Goal: Task Accomplishment & Management: Manage account settings

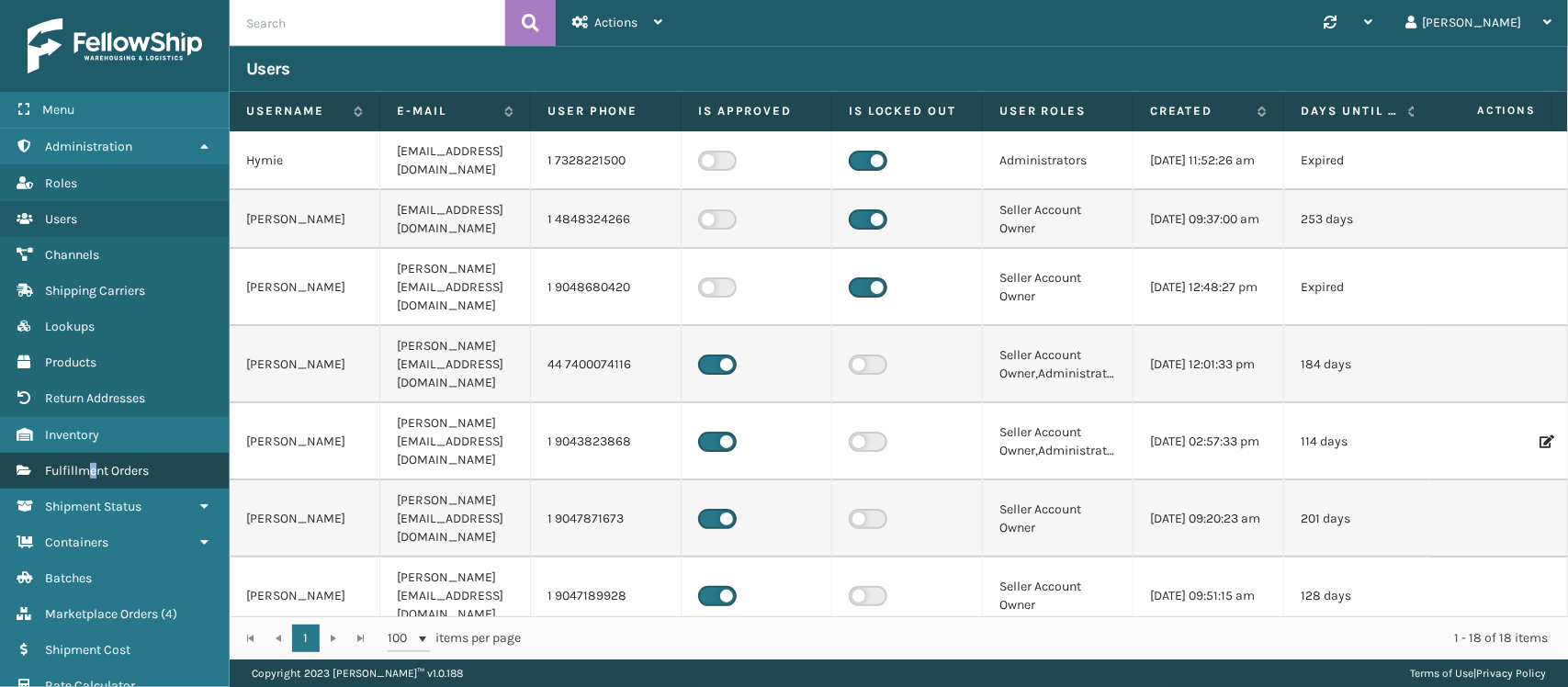
click at [94, 469] on link "Fulfillment Orders" at bounding box center [114, 470] width 228 height 36
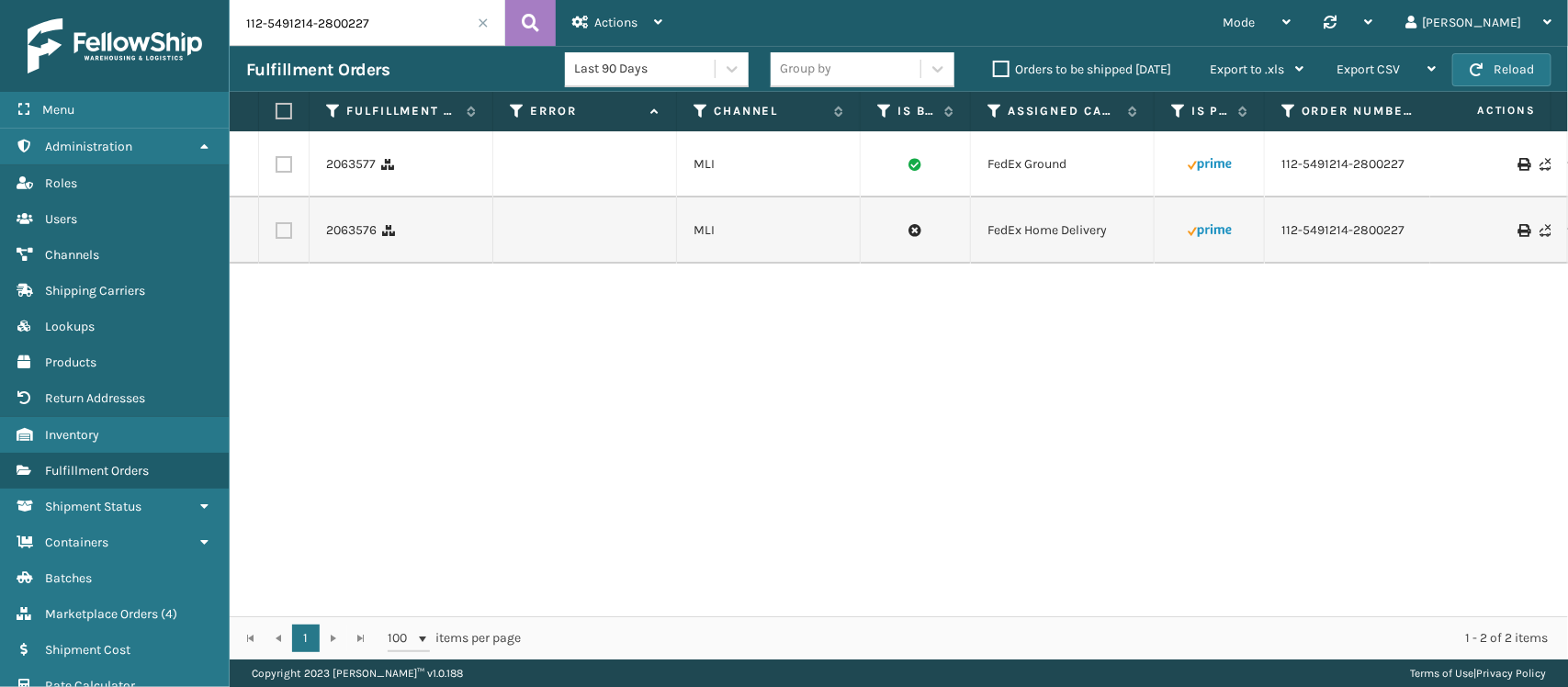
click at [342, 28] on input "112-5491214-2800227" at bounding box center [367, 23] width 276 height 46
paste input "3-9124060-4217029"
type input "113-9124060-4217029"
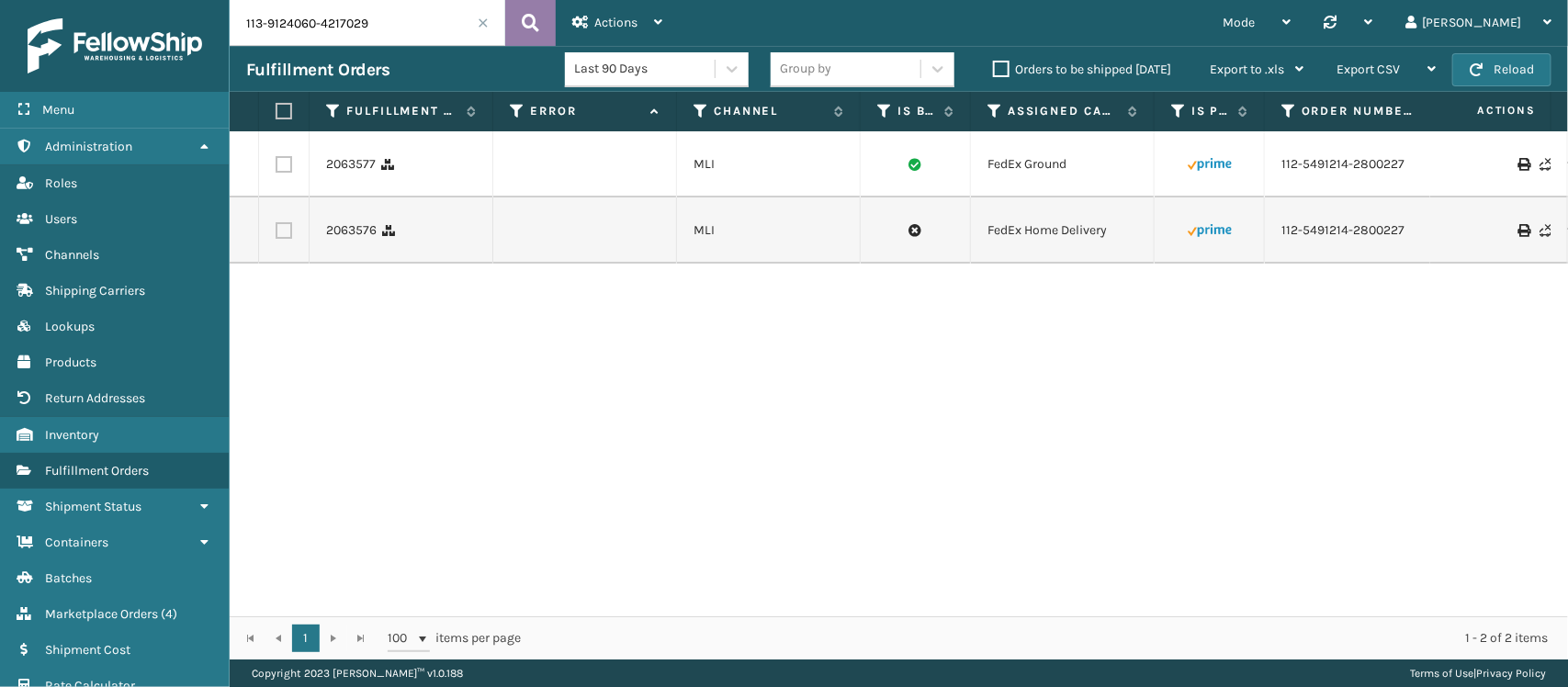
click at [530, 25] on icon at bounding box center [531, 23] width 18 height 27
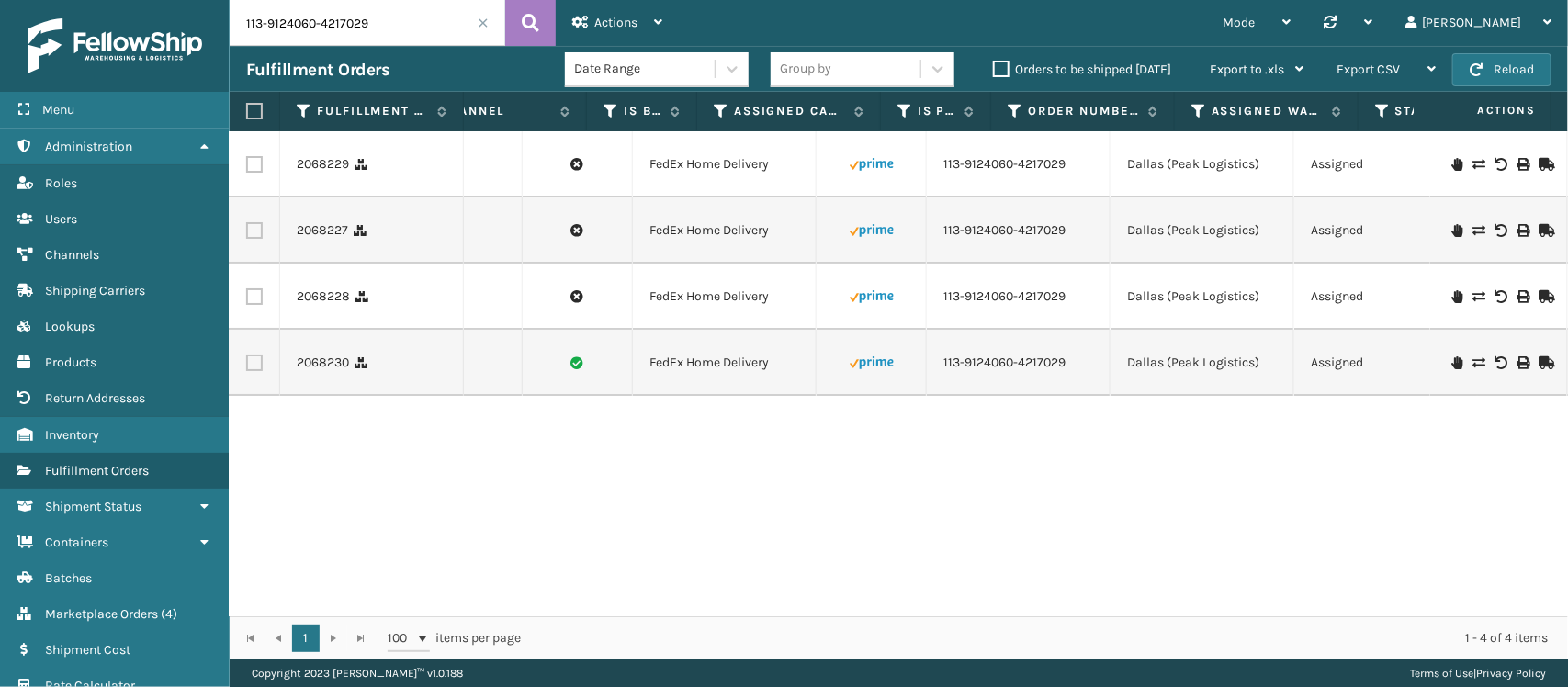
scroll to position [0, 606]
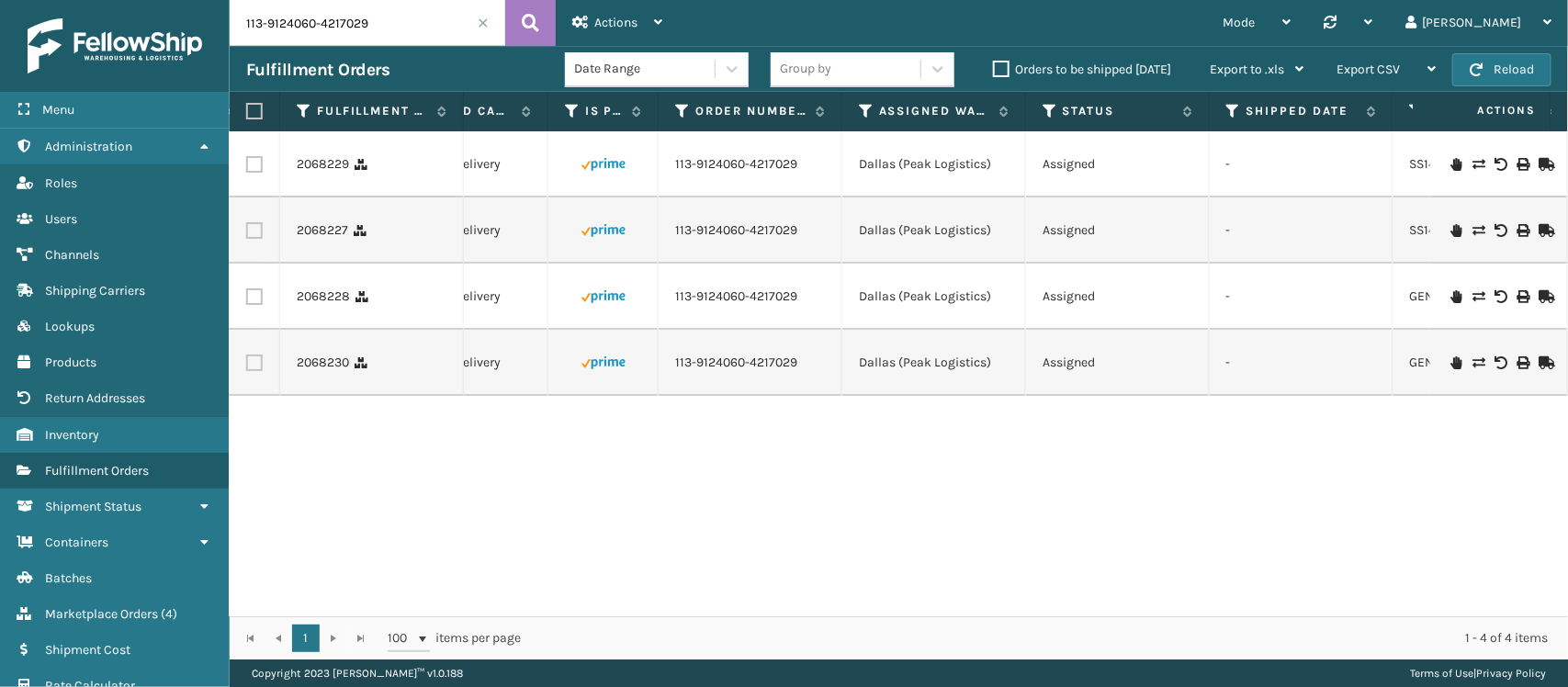
click at [255, 225] on label at bounding box center [254, 230] width 17 height 17
click at [247, 225] on input "checkbox" at bounding box center [246, 228] width 1 height 12
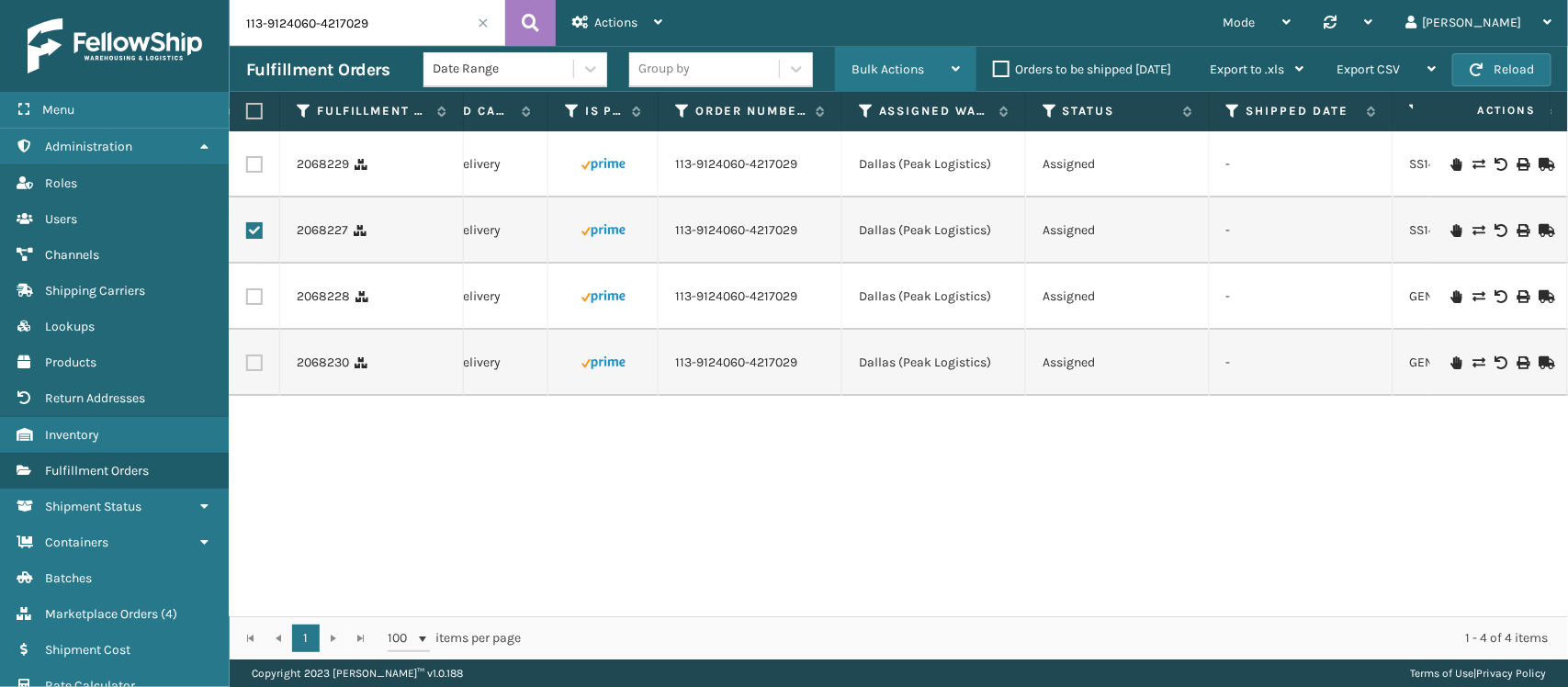
click at [900, 57] on div "Bulk Actions" at bounding box center [905, 70] width 109 height 46
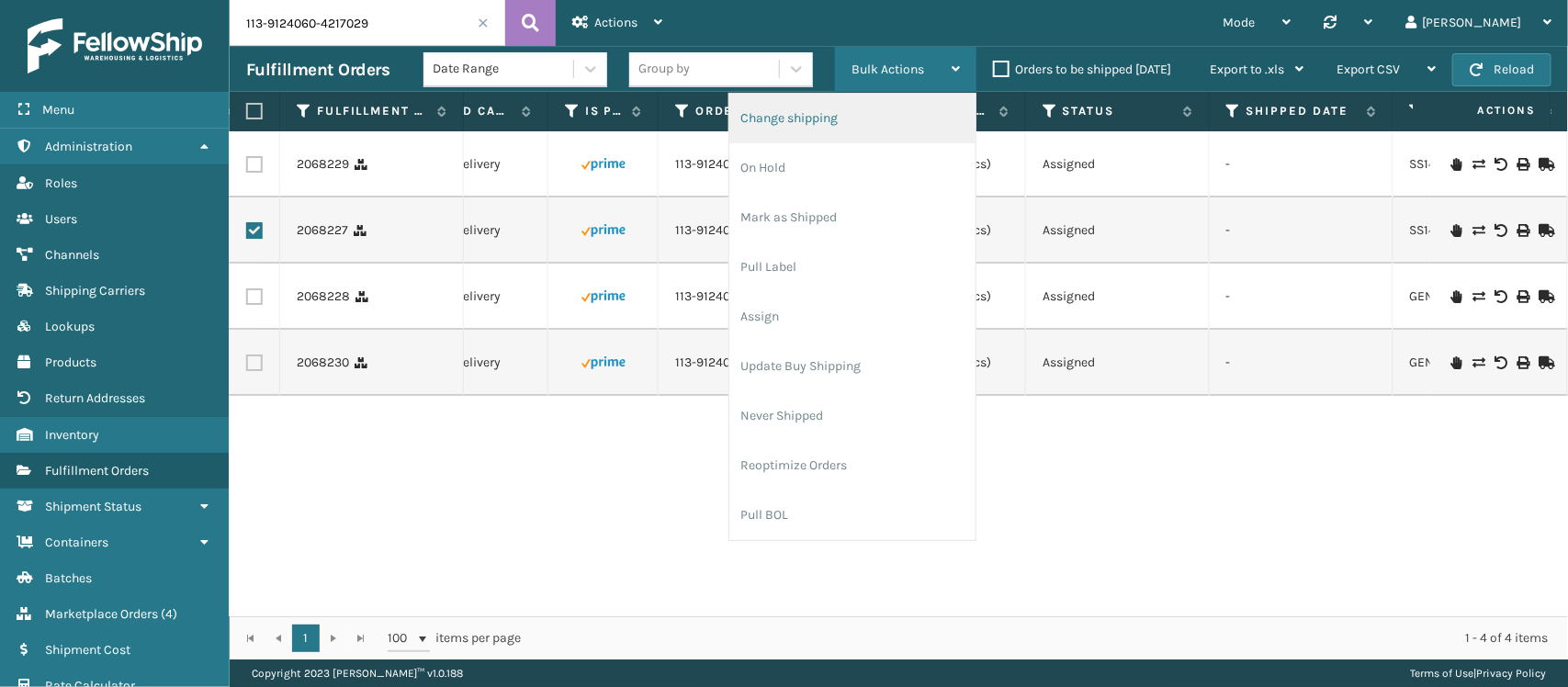
click at [875, 124] on li "Change shipping" at bounding box center [852, 119] width 246 height 50
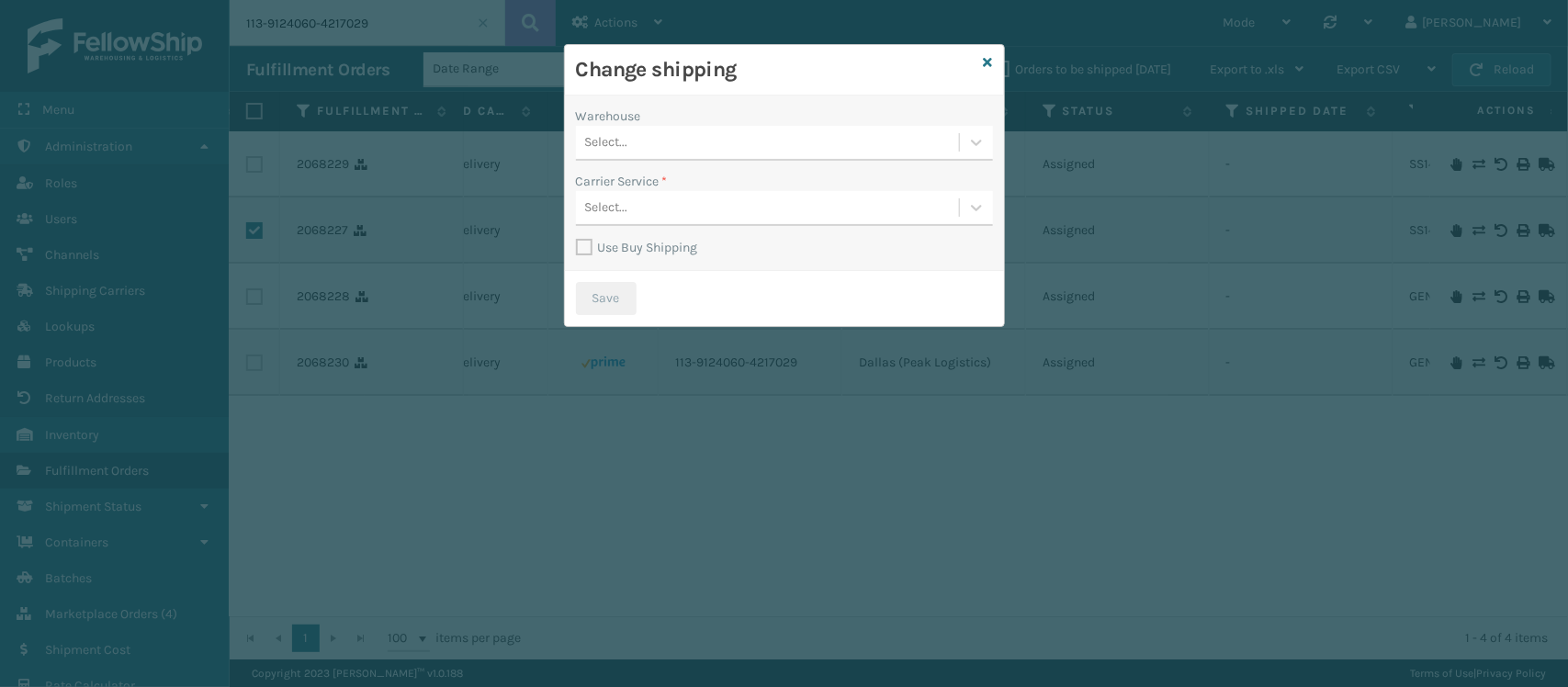
click at [802, 149] on div "Select..." at bounding box center [767, 142] width 383 height 30
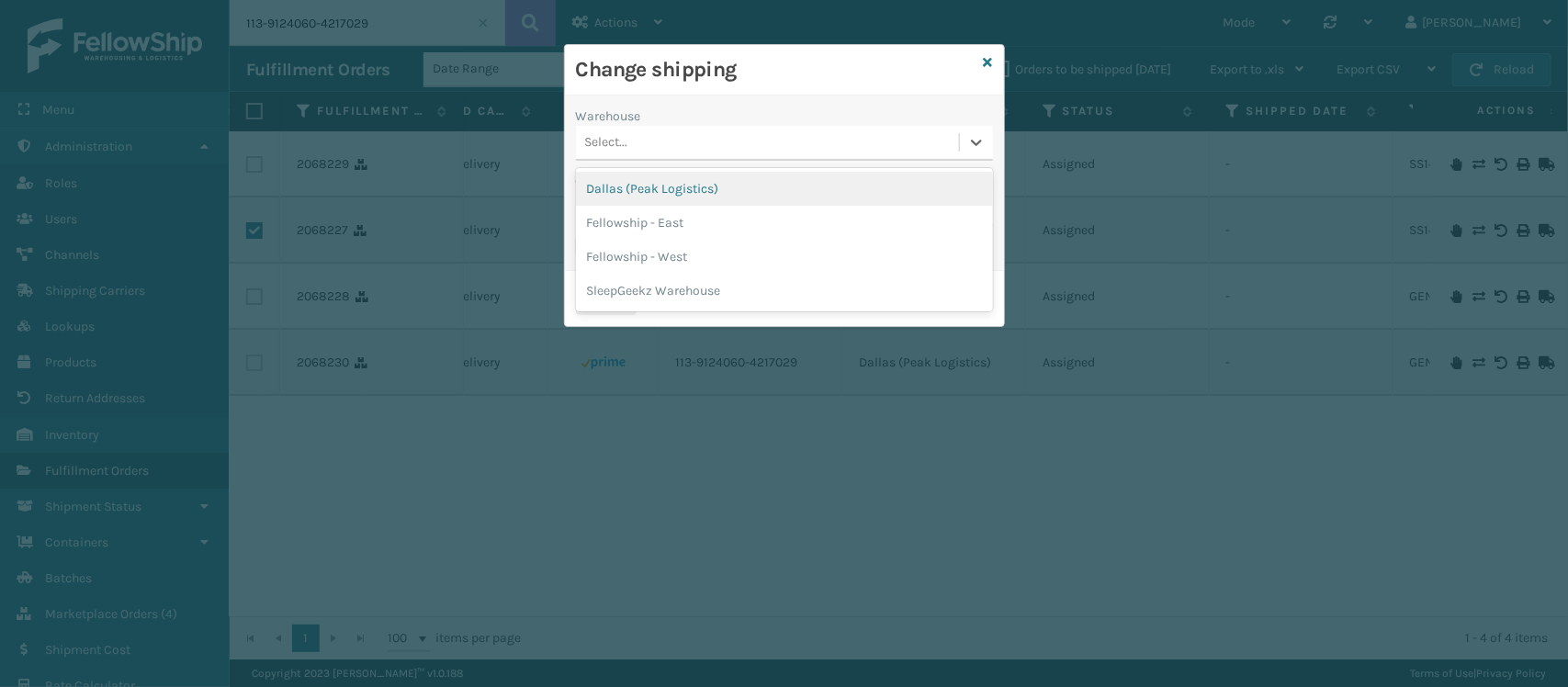
click at [705, 174] on div "Dallas (Peak Logistics)" at bounding box center [784, 188] width 417 height 34
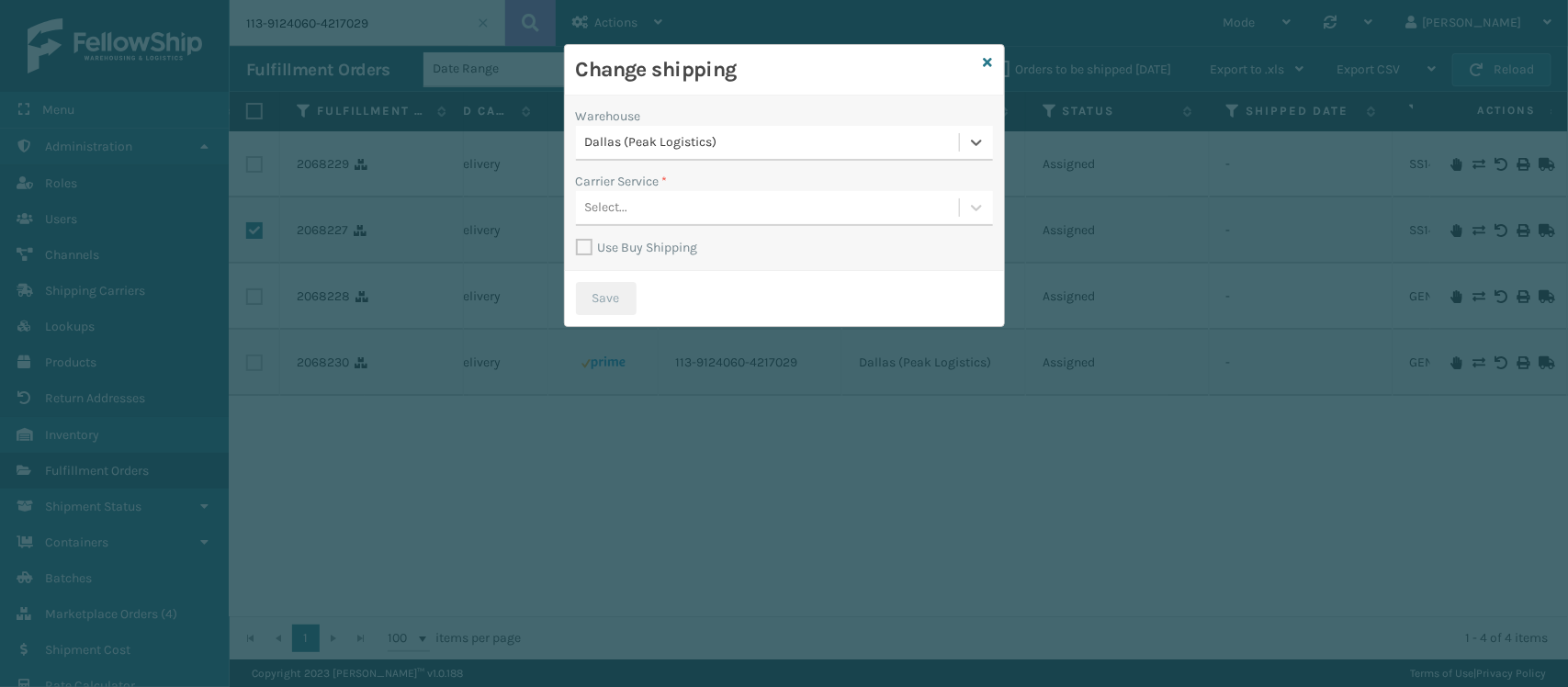
click at [582, 248] on label "Use Buy Shipping" at bounding box center [636, 248] width 123 height 16
click at [577, 239] on input "Use Buy Shipping" at bounding box center [576, 238] width 1 height 2
click at [726, 212] on div "Select..." at bounding box center [767, 208] width 383 height 30
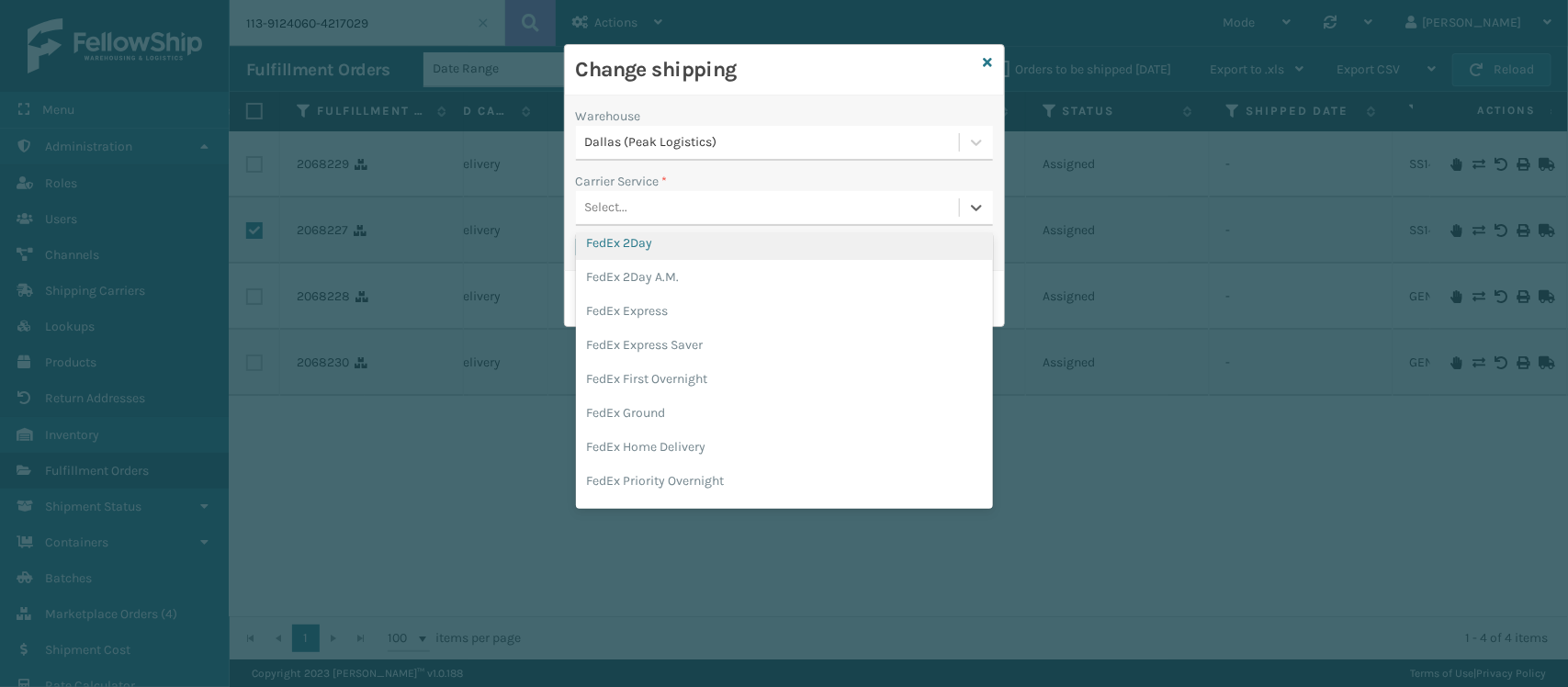
scroll to position [115, 0]
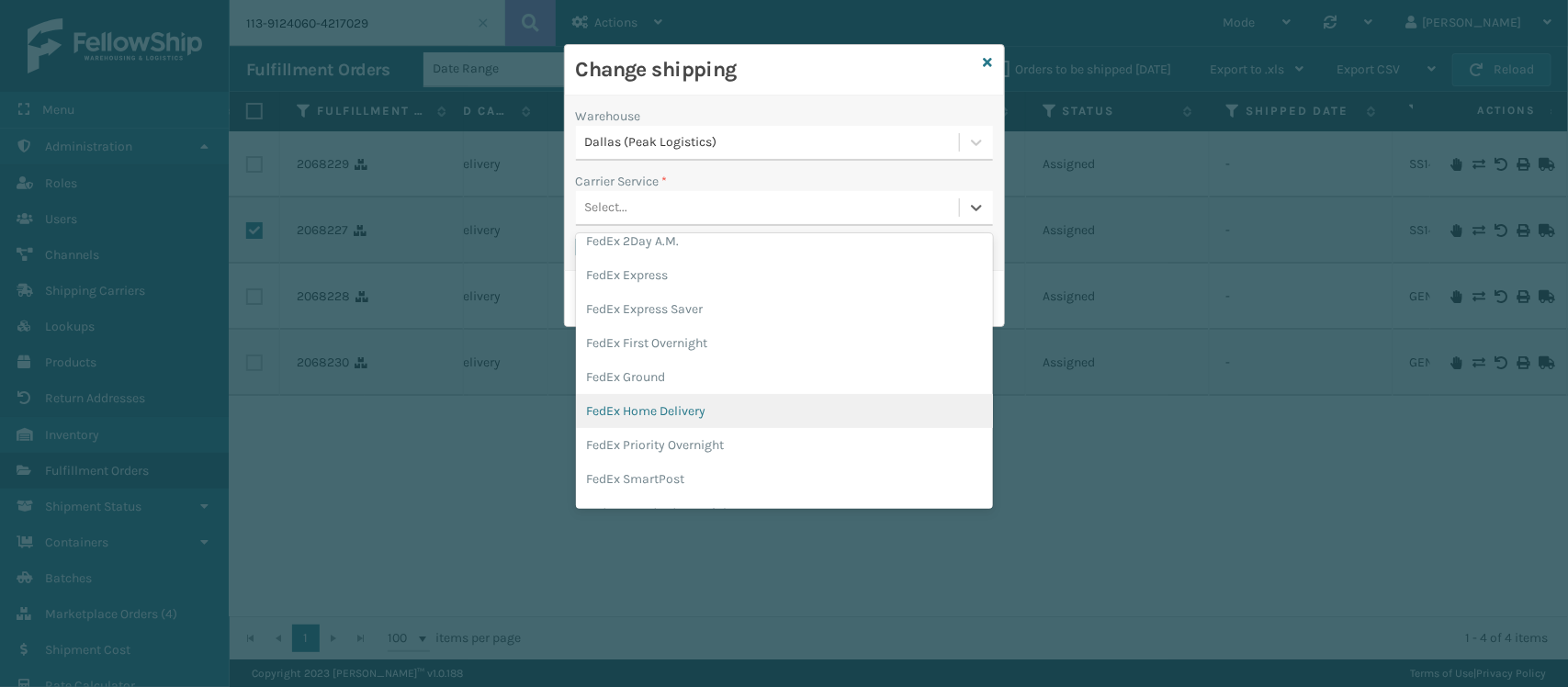
click at [720, 395] on div "FedEx Home Delivery" at bounding box center [784, 411] width 417 height 34
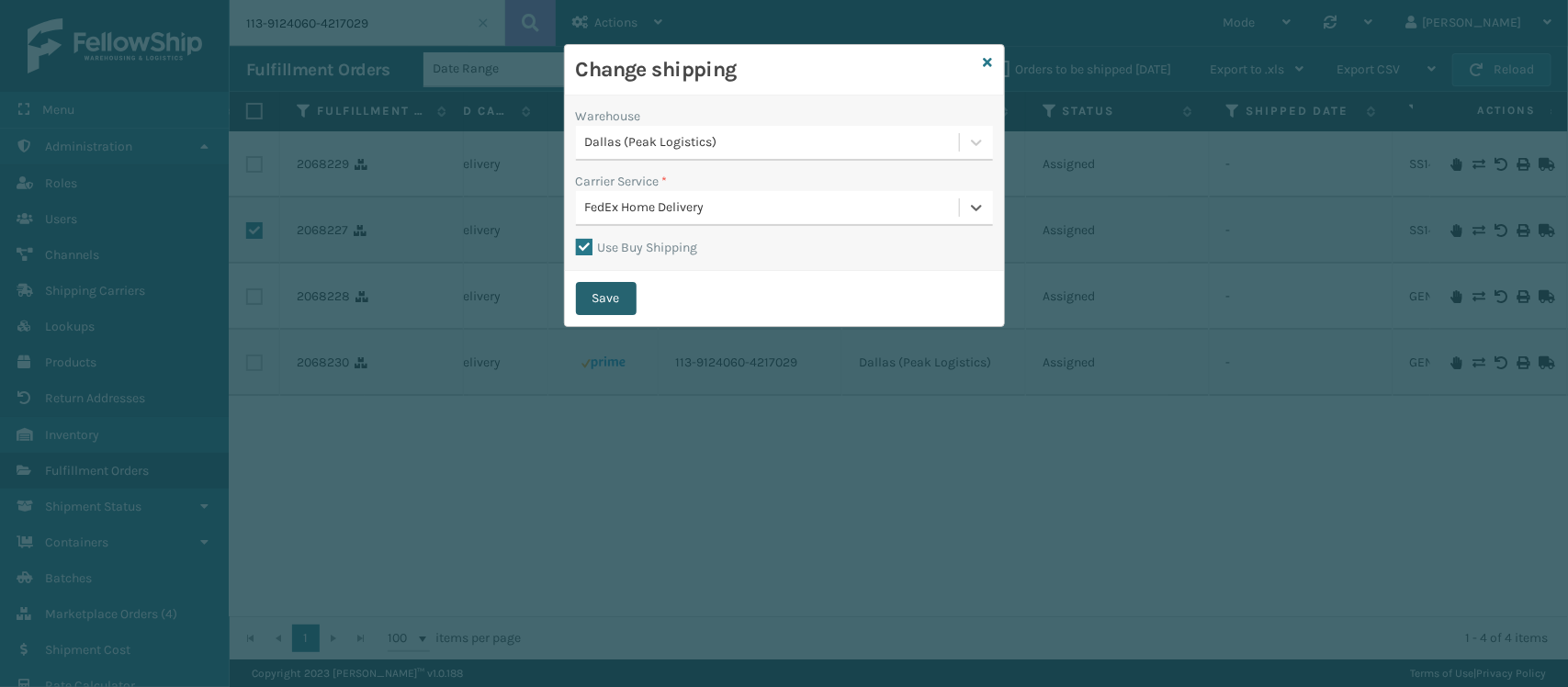
click at [614, 292] on button "Save" at bounding box center [606, 299] width 61 height 33
checkbox input "false"
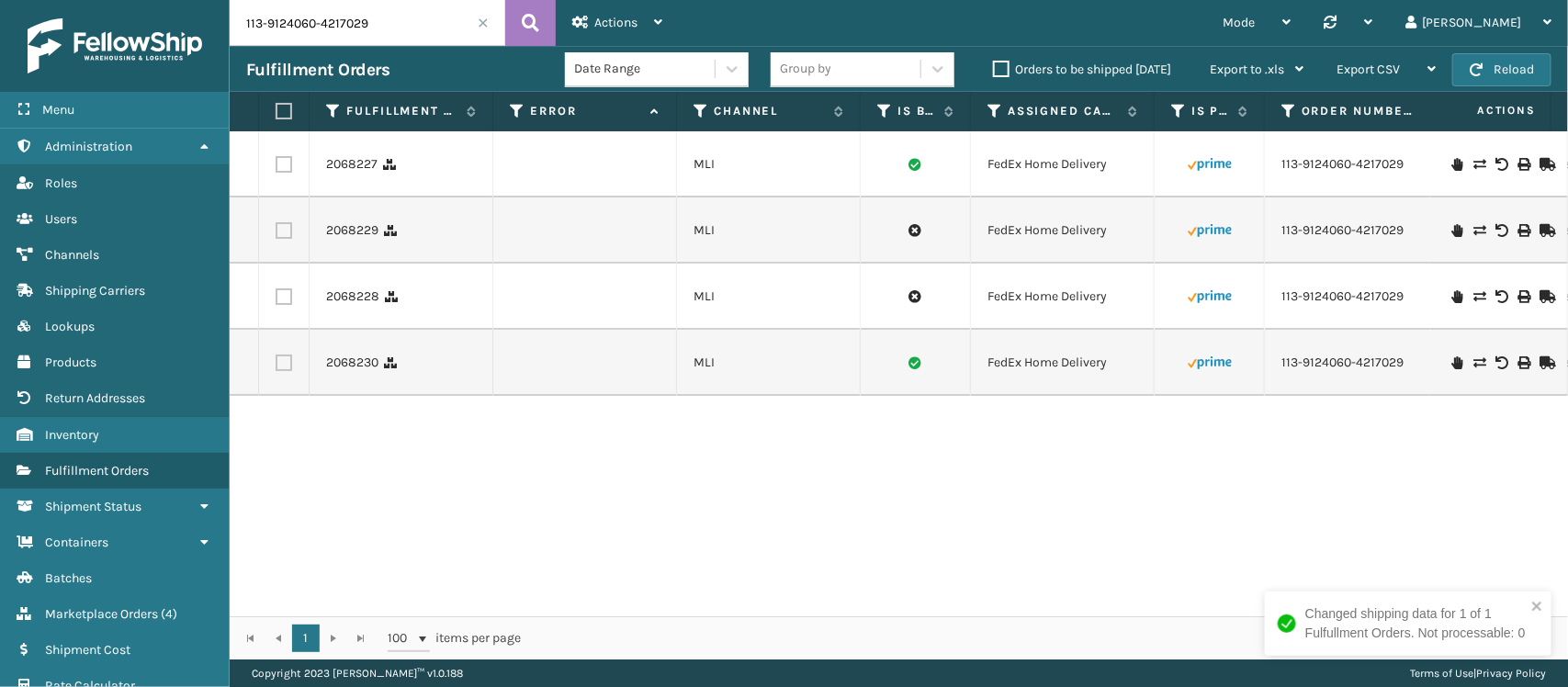
click at [354, 19] on input "113-9124060-4217029" at bounding box center [367, 23] width 276 height 46
paste input "2-5281102-9056240"
type input "112-5281102-9056240"
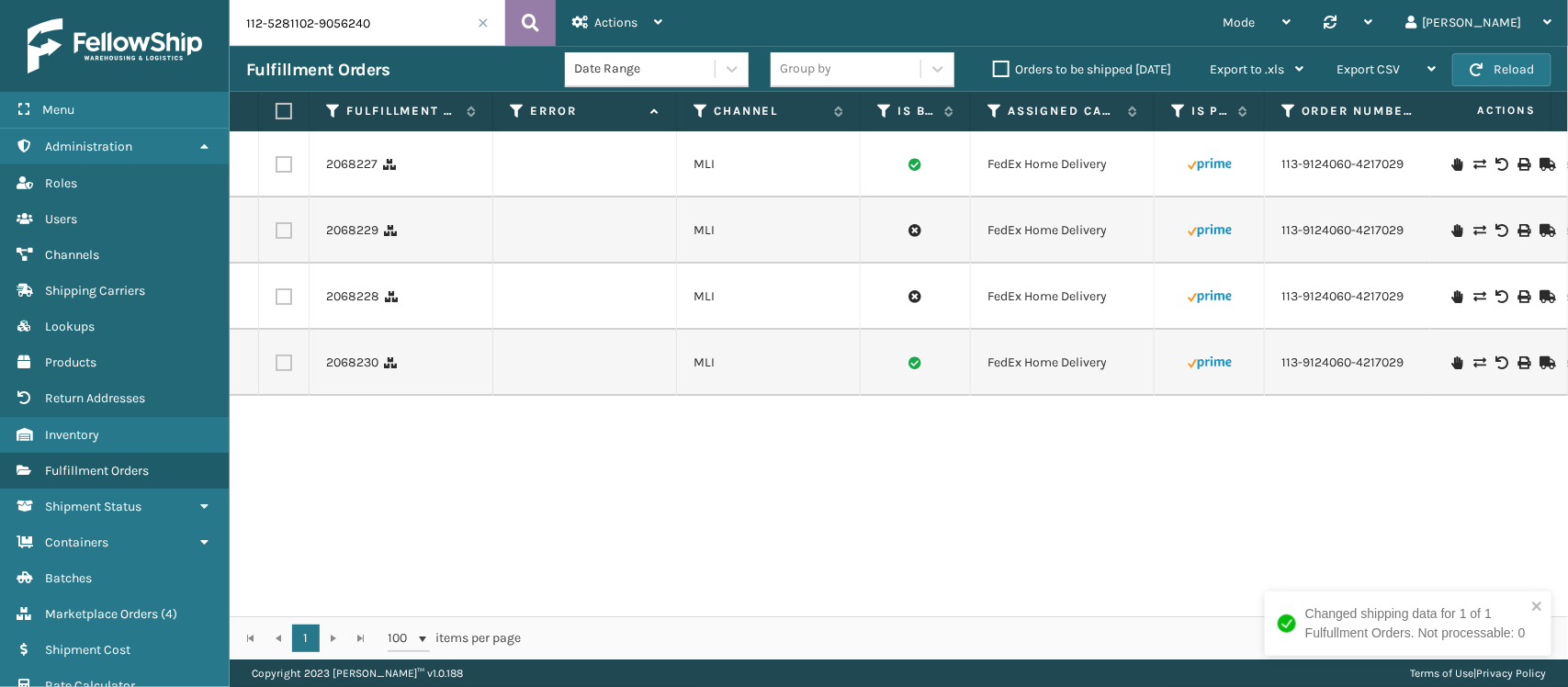
click at [513, 17] on button at bounding box center [531, 23] width 51 height 46
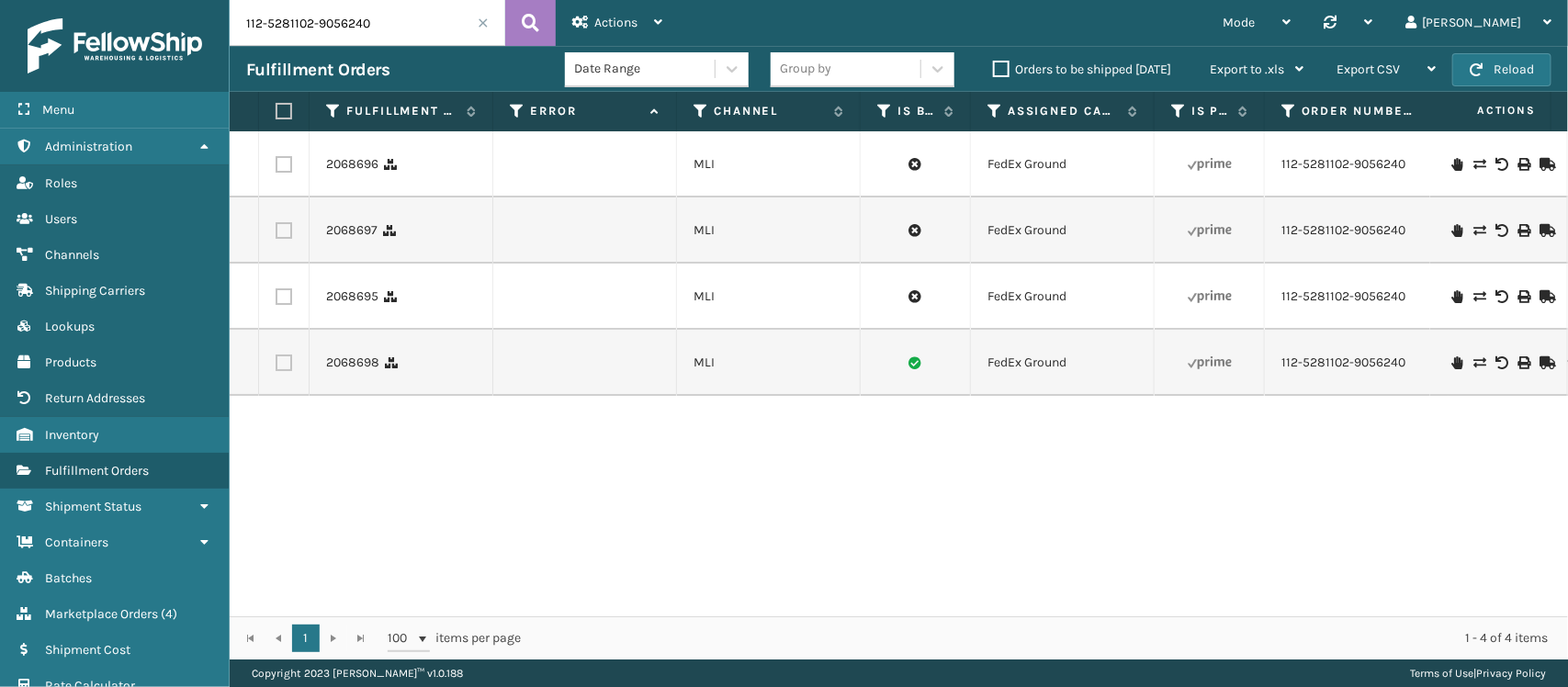
click at [292, 226] on td at bounding box center [284, 229] width 51 height 66
click at [282, 236] on label at bounding box center [283, 230] width 17 height 17
click at [277, 234] on input "checkbox" at bounding box center [276, 228] width 1 height 12
checkbox input "true"
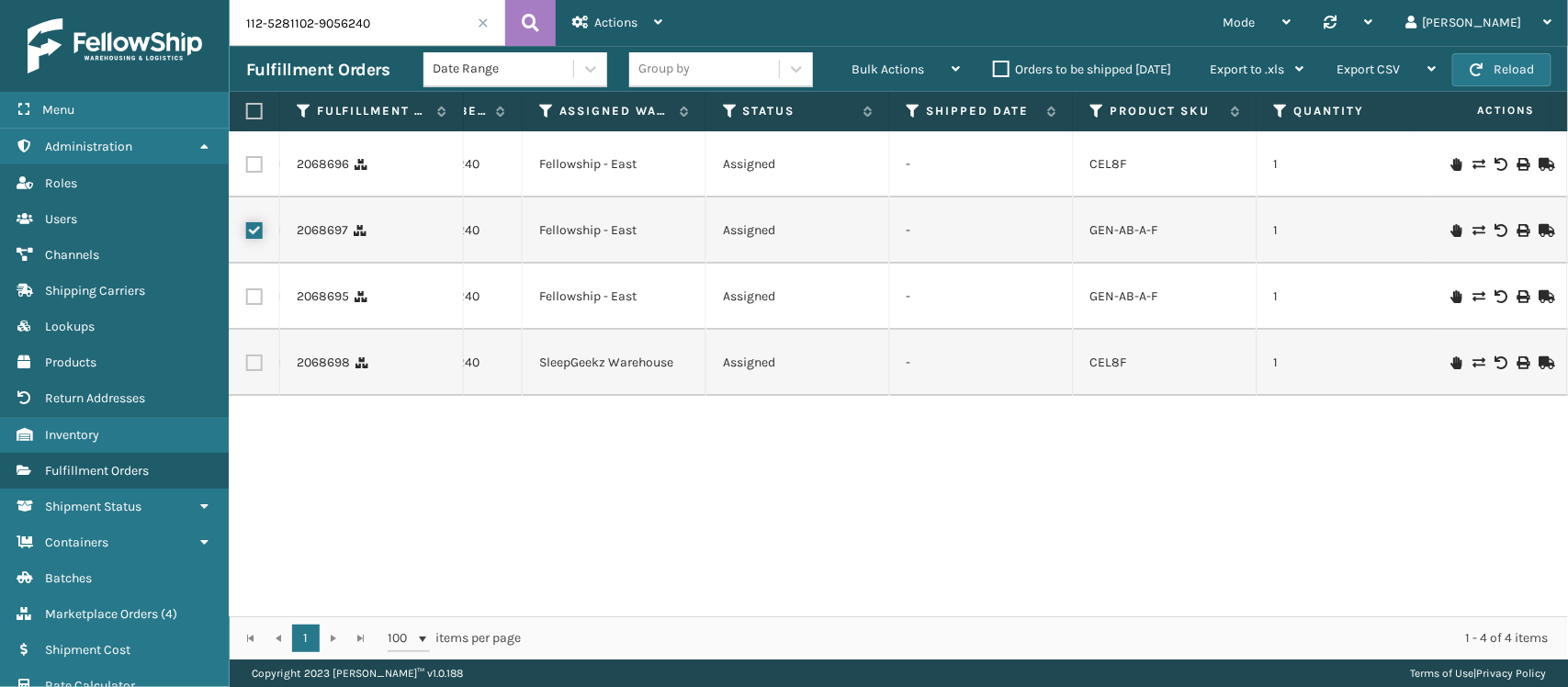
scroll to position [0, 962]
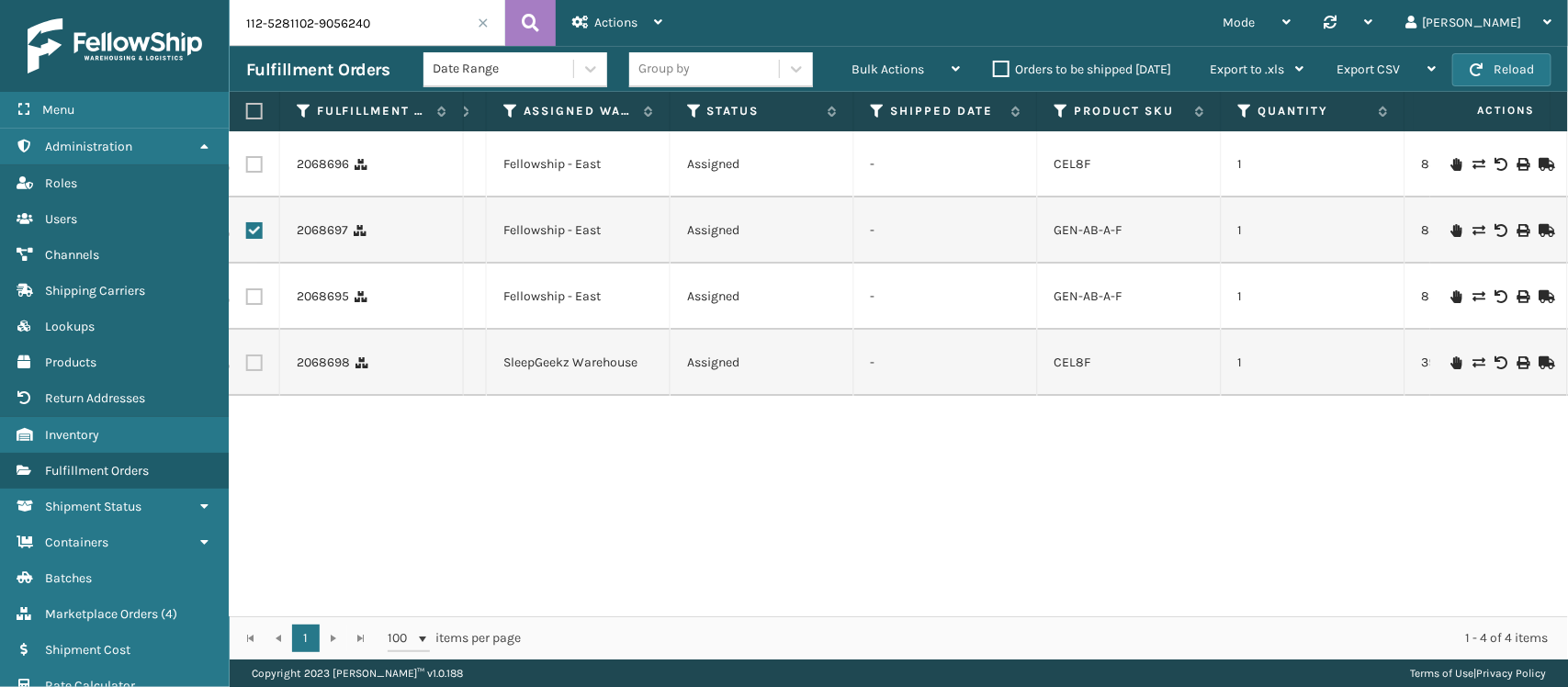
click at [249, 167] on label at bounding box center [254, 164] width 17 height 17
click at [247, 167] on input "checkbox" at bounding box center [246, 162] width 1 height 12
checkbox input "true"
click at [250, 235] on label at bounding box center [254, 230] width 17 height 17
click at [247, 234] on input "checkbox" at bounding box center [246, 228] width 1 height 12
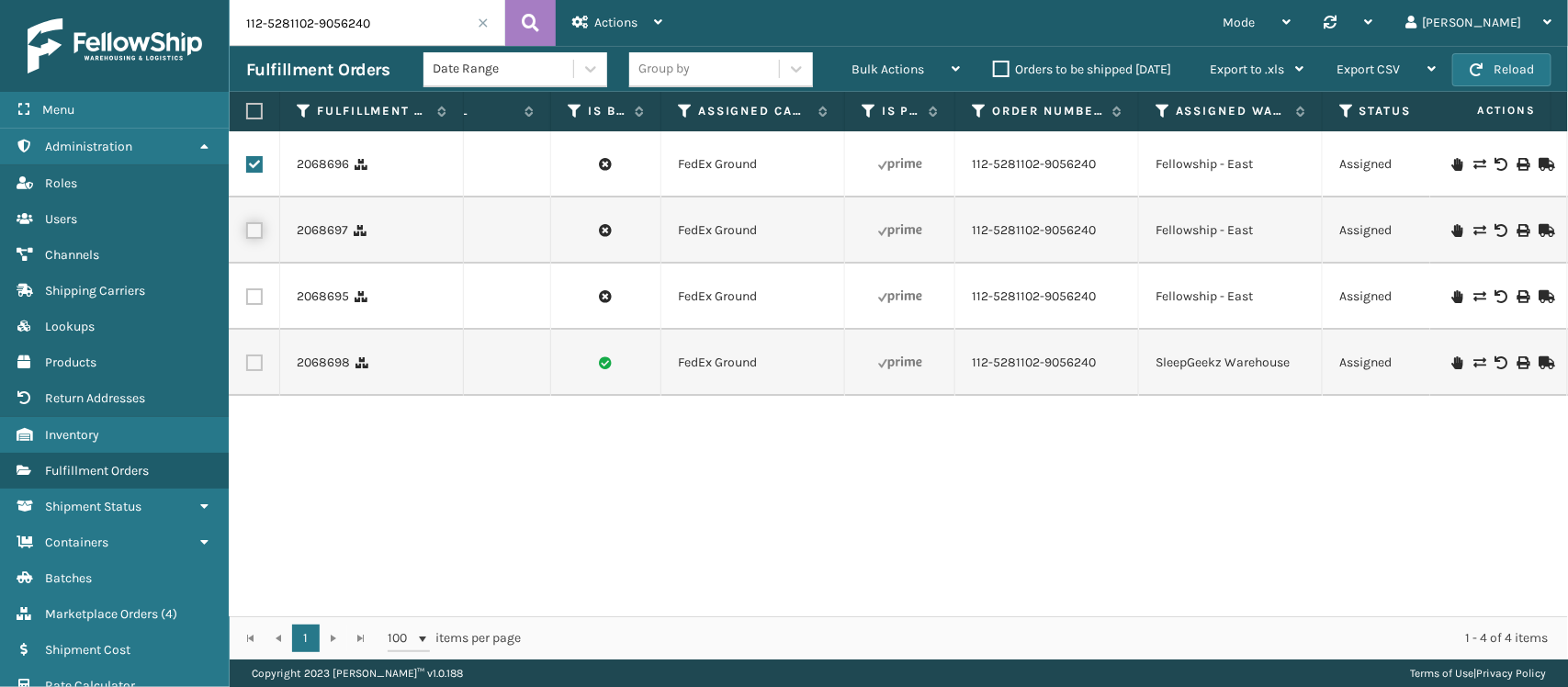
scroll to position [0, 303]
click at [254, 226] on label at bounding box center [254, 230] width 17 height 17
click at [247, 226] on input "checkbox" at bounding box center [246, 228] width 1 height 12
checkbox input "true"
click at [250, 297] on label at bounding box center [254, 296] width 17 height 17
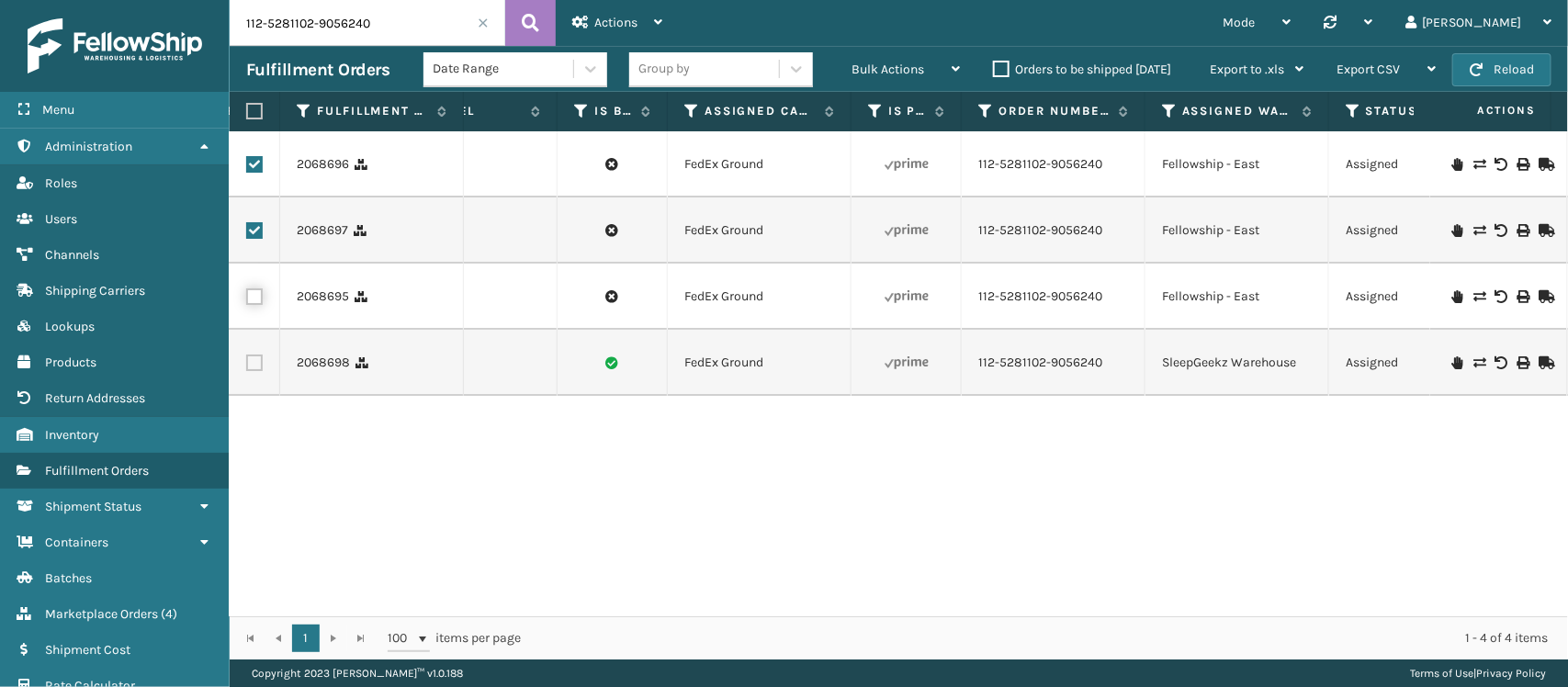
click at [247, 297] on input "checkbox" at bounding box center [246, 294] width 1 height 12
checkbox input "true"
click at [903, 70] on span "Bulk Actions" at bounding box center [887, 70] width 73 height 16
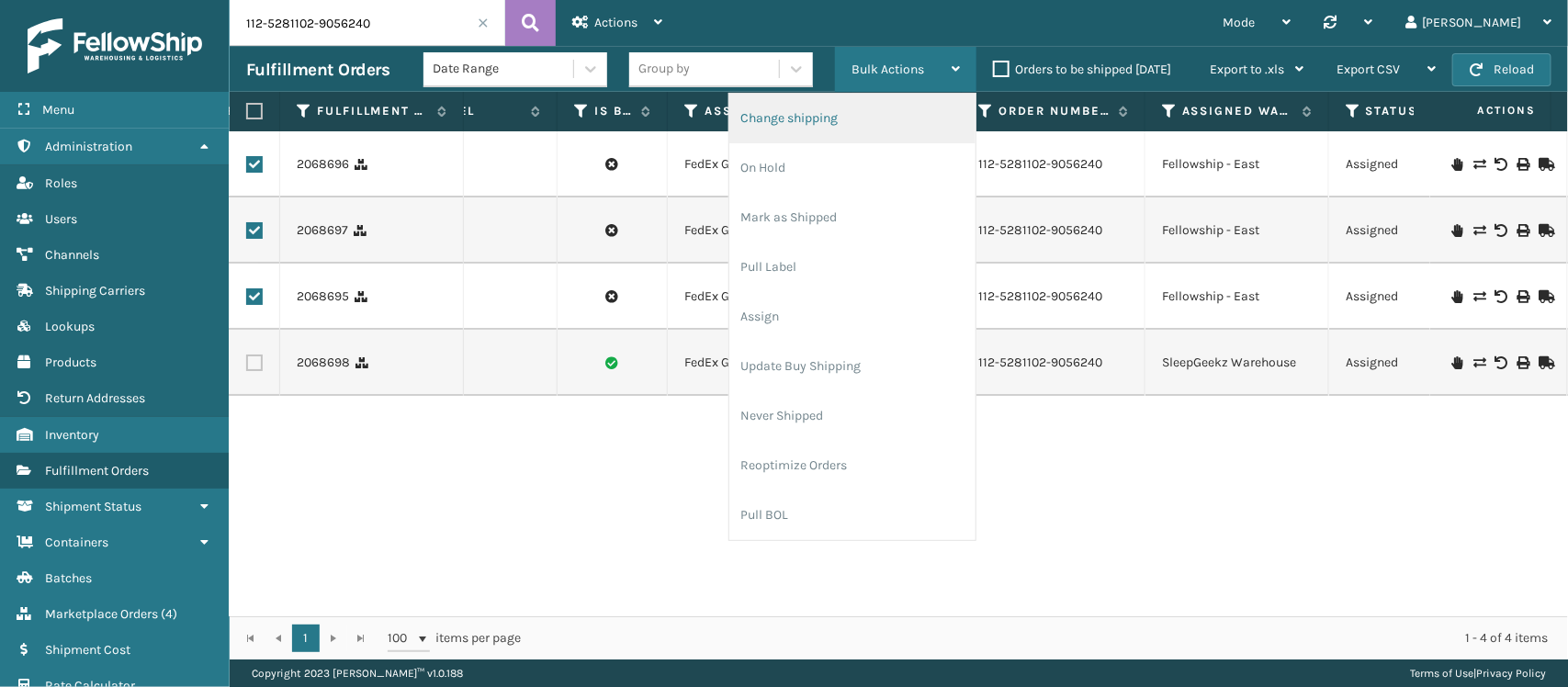
click at [880, 112] on li "Change shipping" at bounding box center [852, 119] width 246 height 50
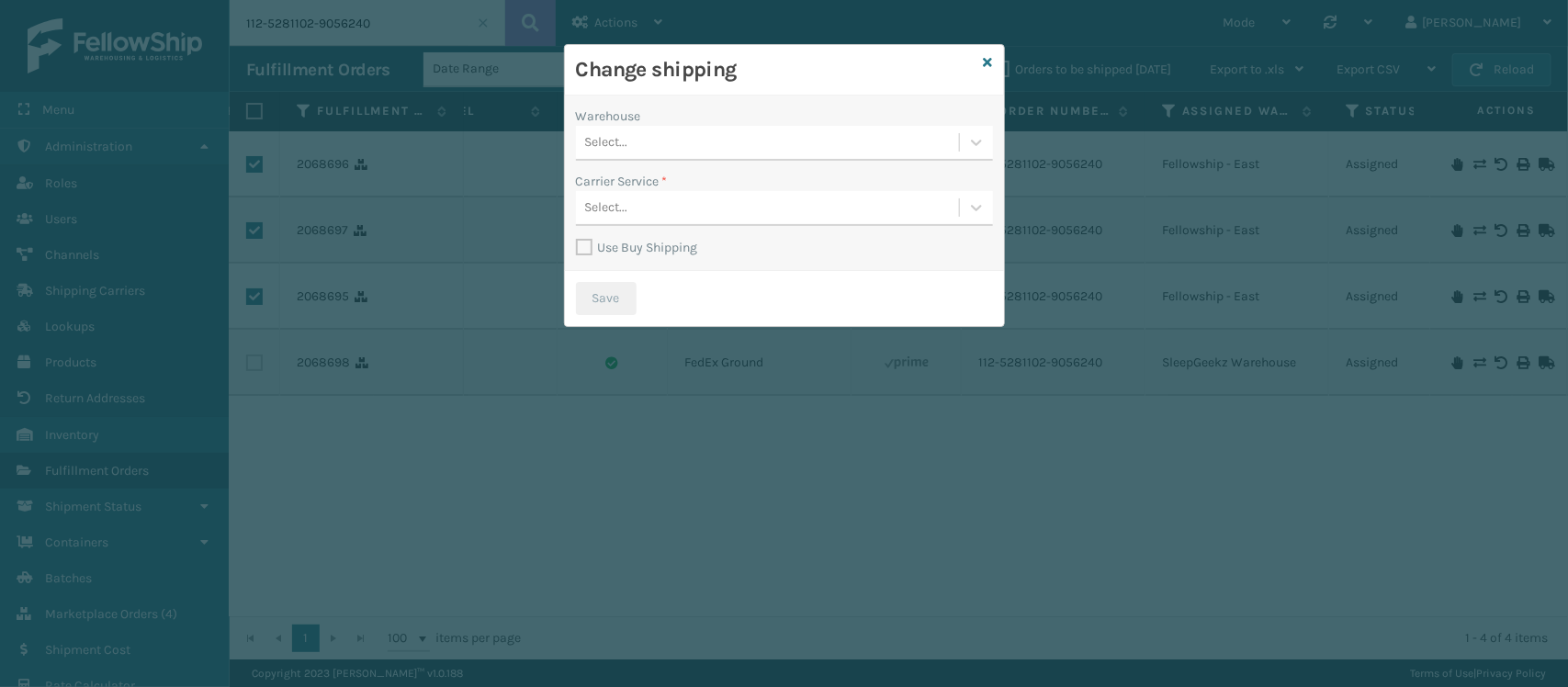
click at [784, 147] on div "Select..." at bounding box center [767, 142] width 383 height 30
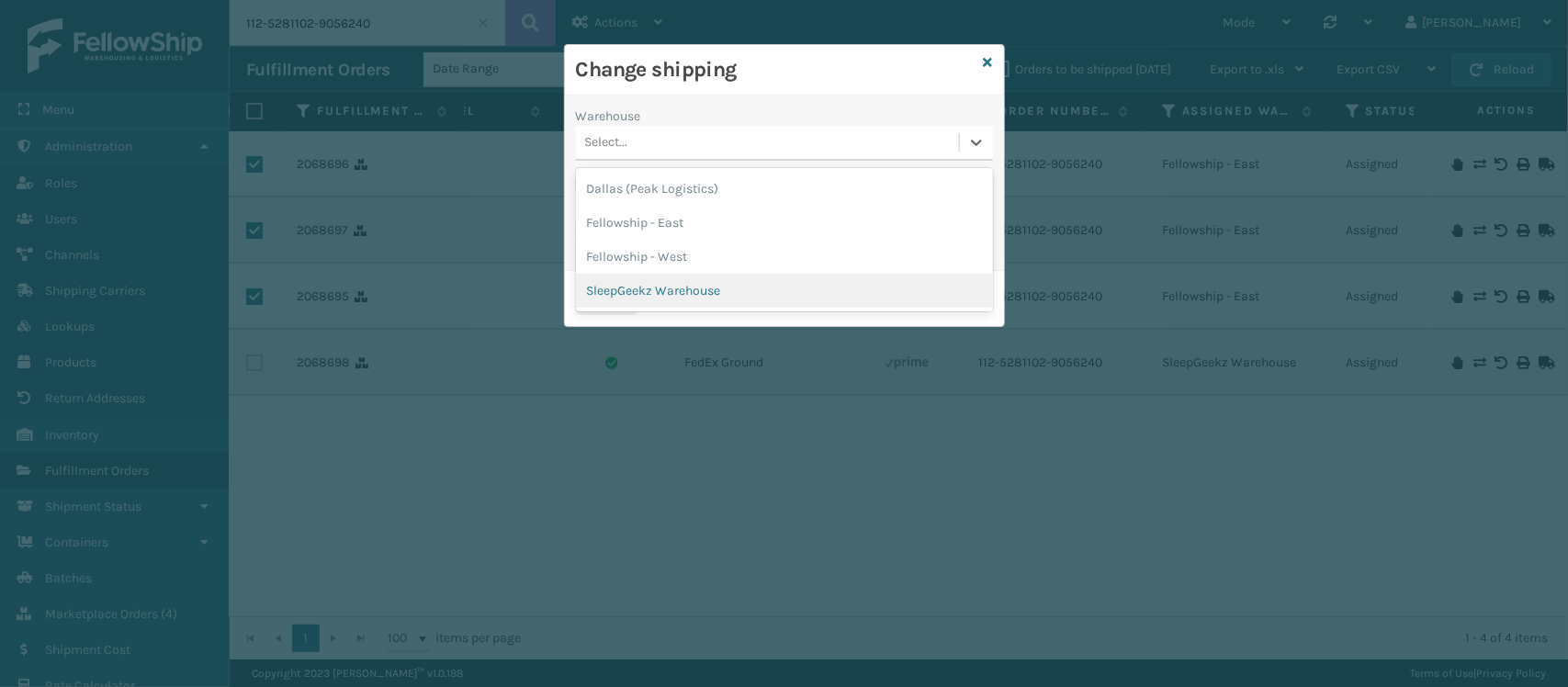
click at [695, 275] on div "SleepGeekz Warehouse" at bounding box center [784, 290] width 417 height 34
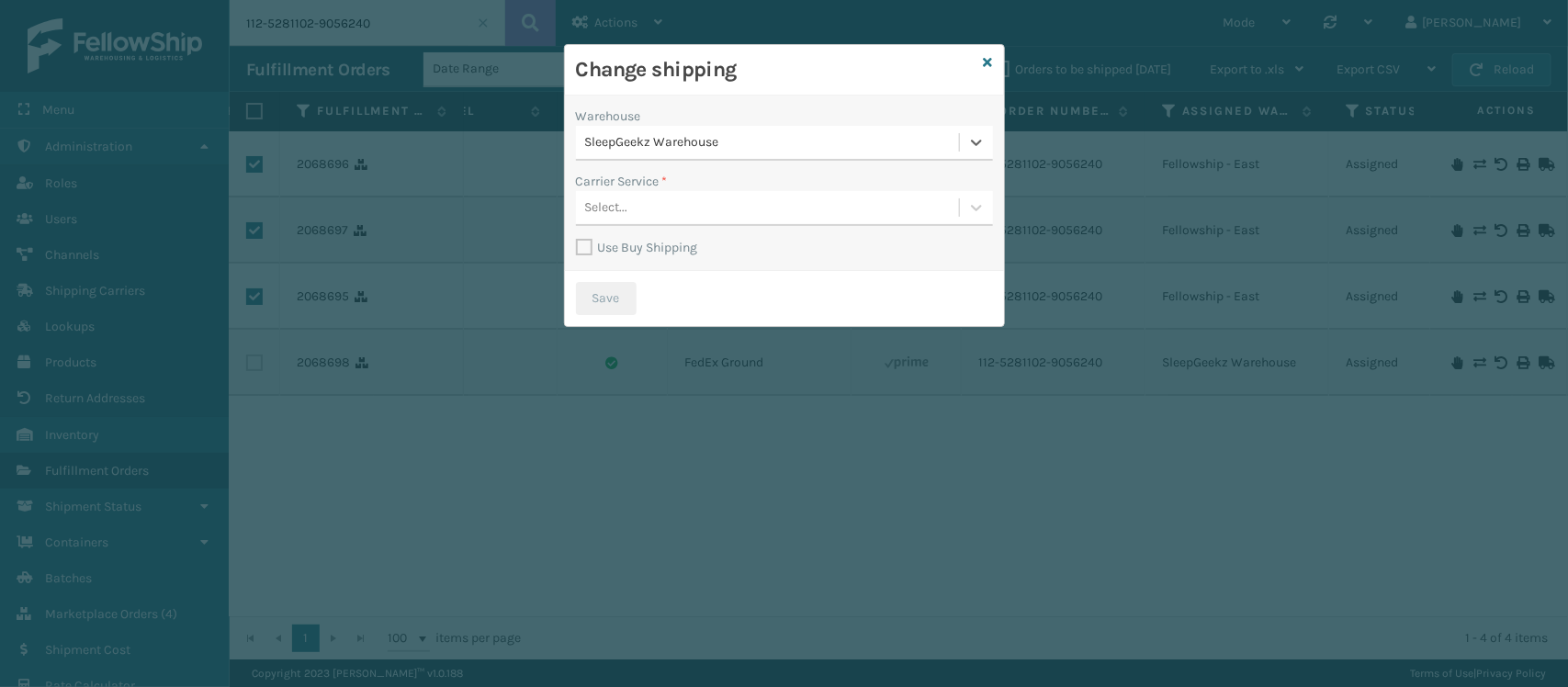
click at [700, 196] on div "Select..." at bounding box center [767, 208] width 383 height 30
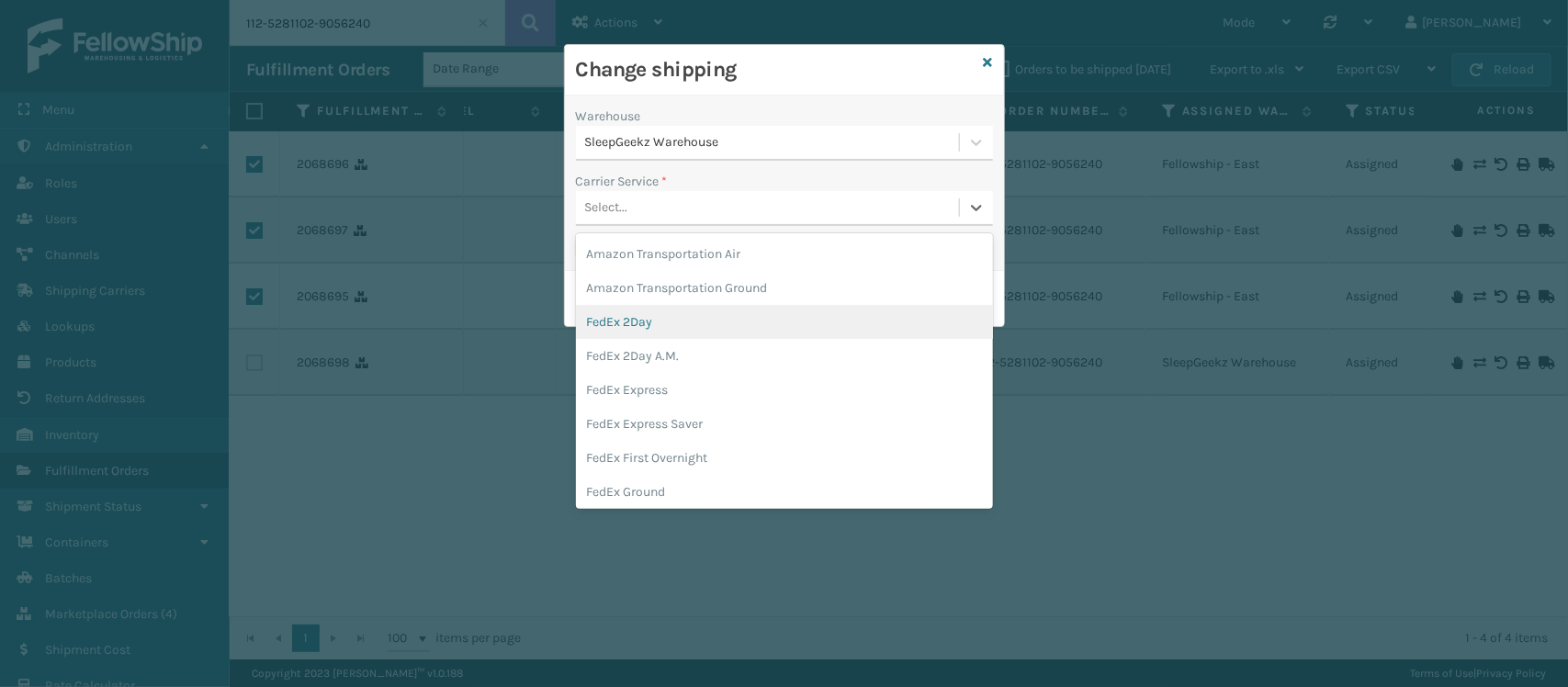
scroll to position [115, 0]
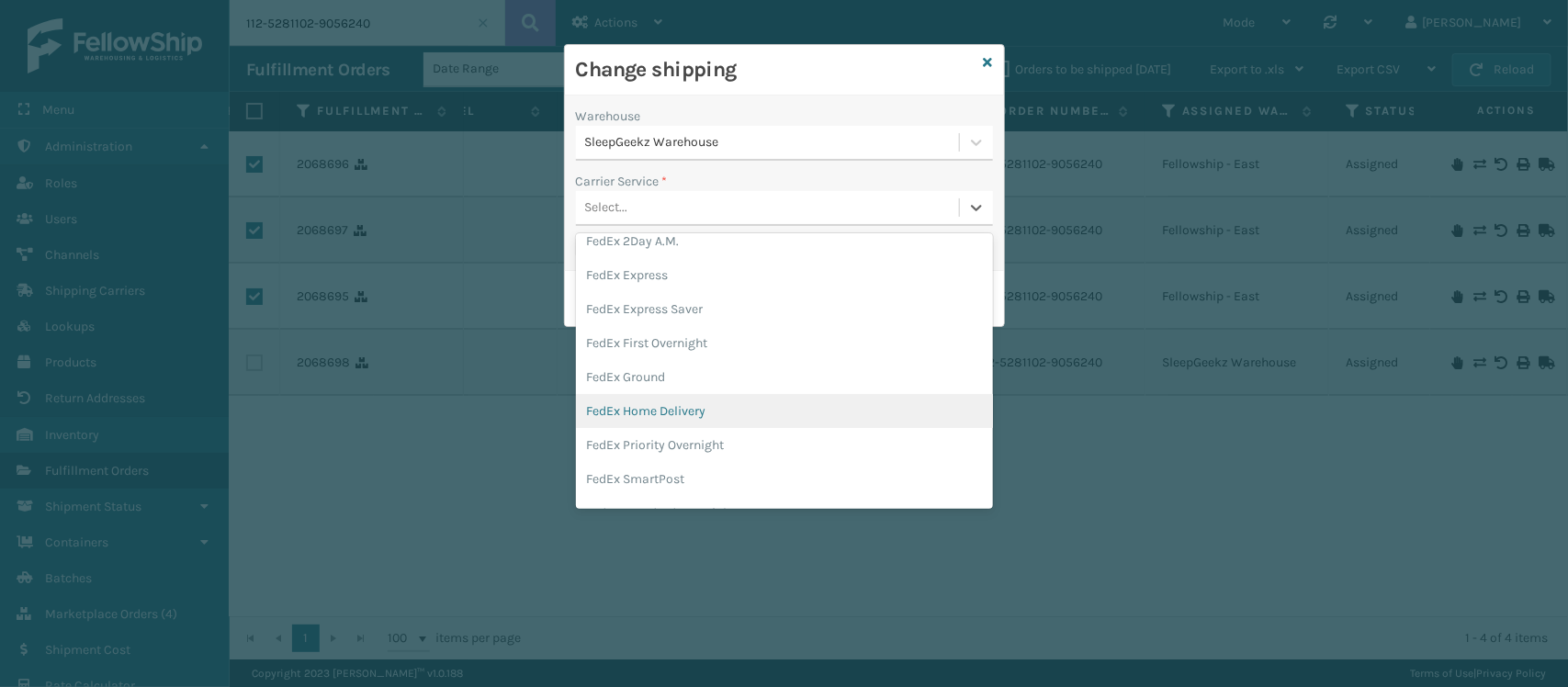
click at [690, 394] on div "FedEx Home Delivery" at bounding box center [784, 411] width 417 height 34
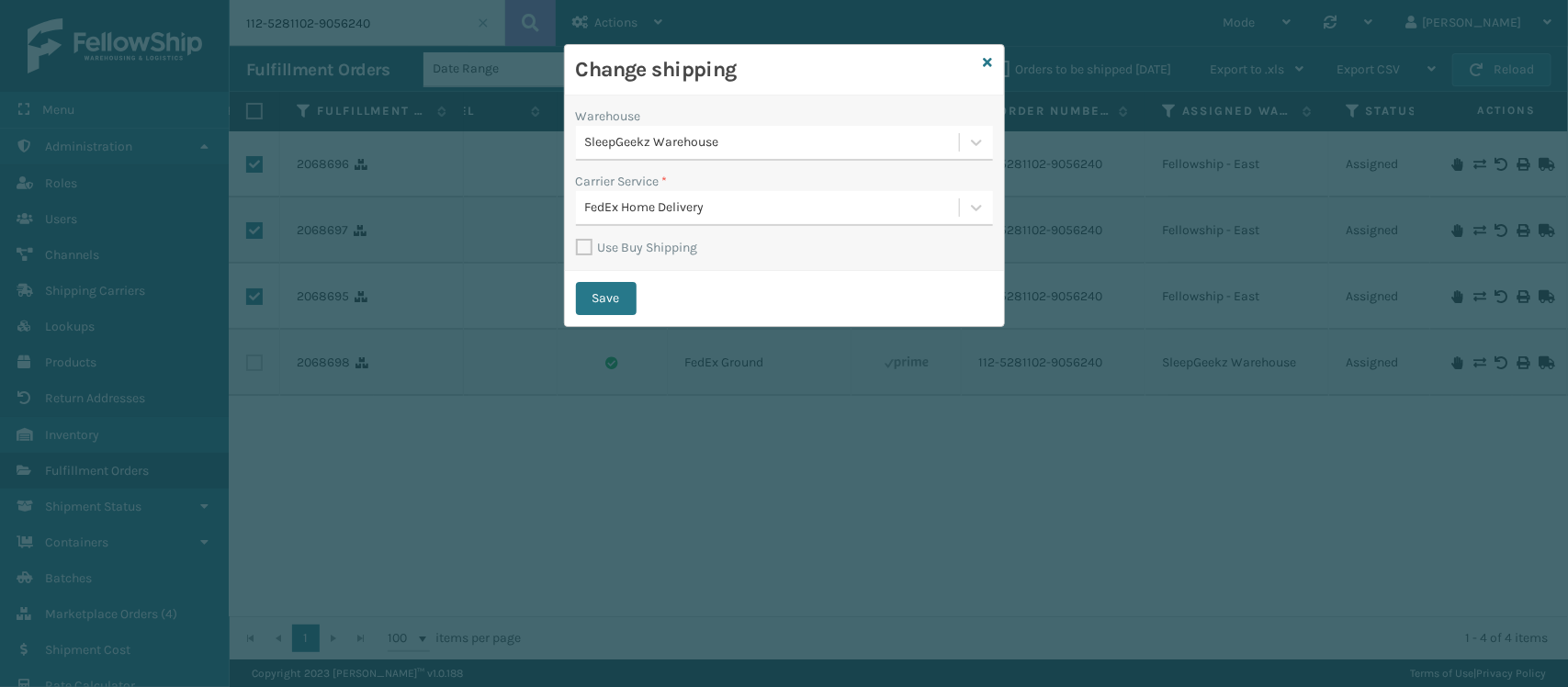
click at [584, 240] on label "Use Buy Shipping" at bounding box center [636, 248] width 123 height 16
click at [577, 239] on input "Use Buy Shipping" at bounding box center [576, 238] width 1 height 2
click at [618, 303] on button "Save" at bounding box center [606, 299] width 61 height 33
checkbox input "false"
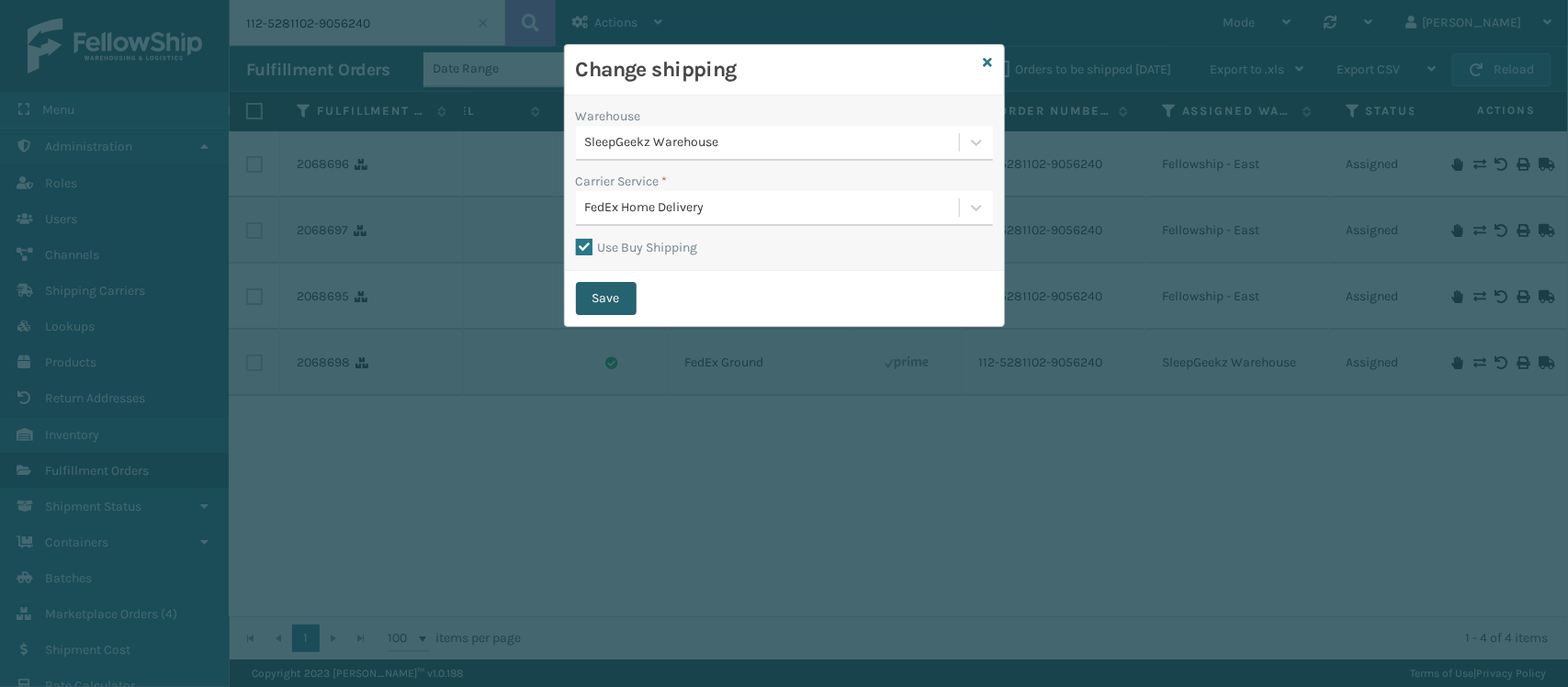
checkbox input "false"
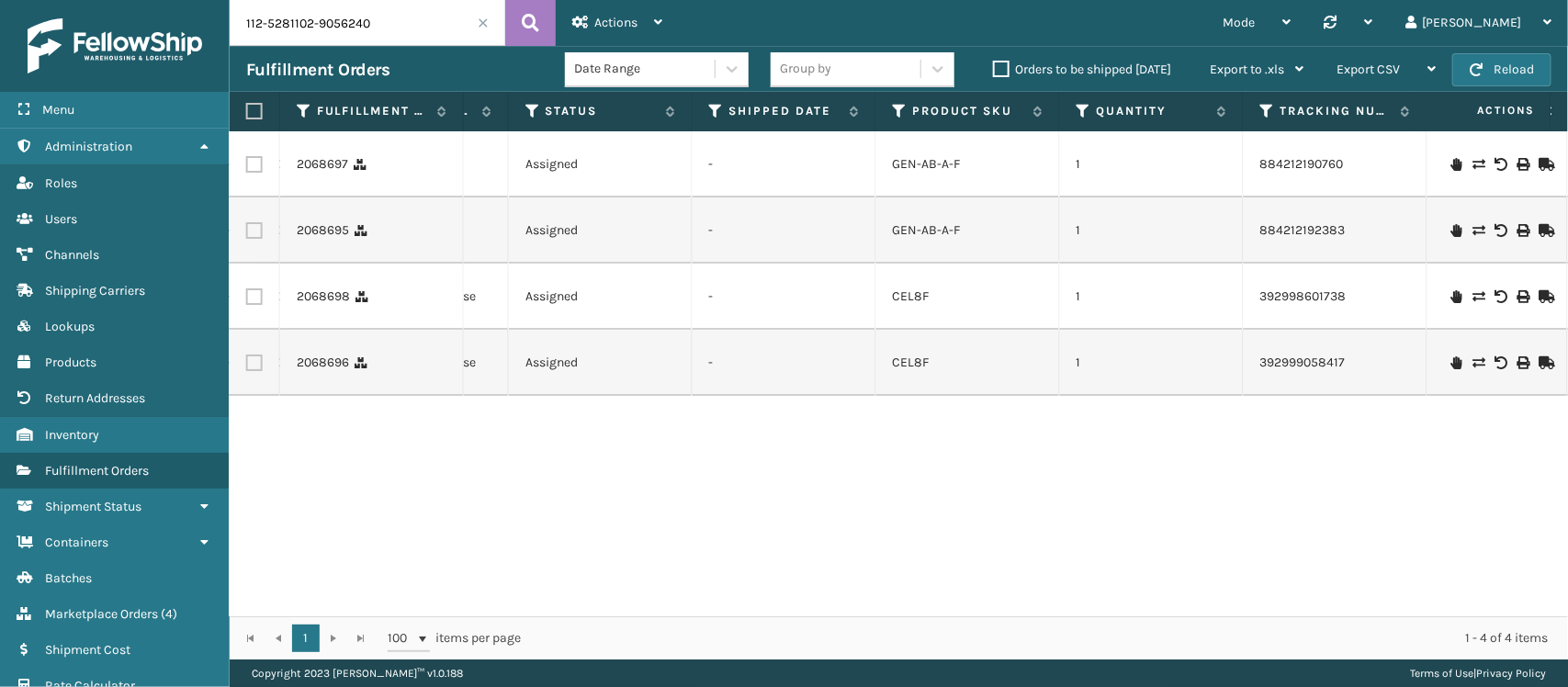
scroll to position [0, 0]
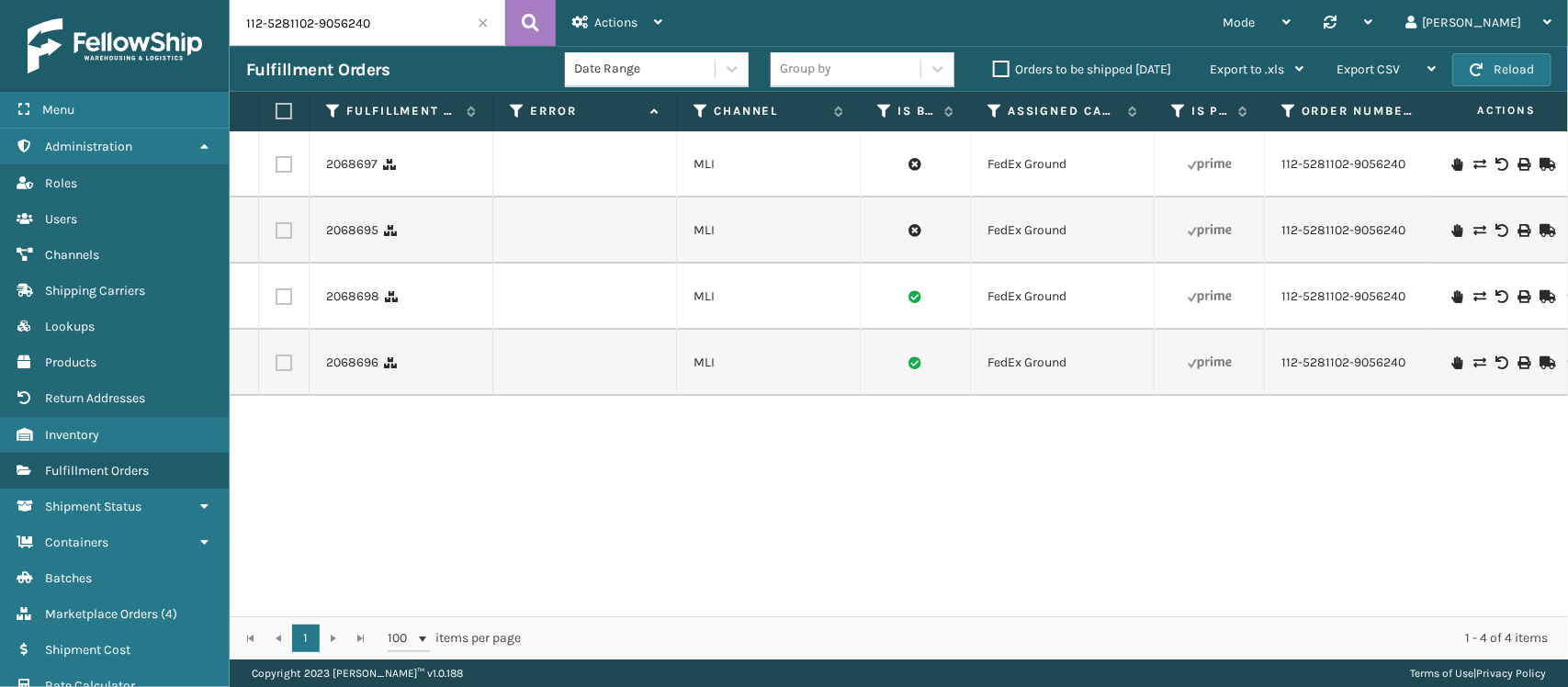
click at [277, 167] on label at bounding box center [283, 164] width 17 height 17
click at [277, 167] on input "checkbox" at bounding box center [276, 162] width 1 height 12
checkbox input "true"
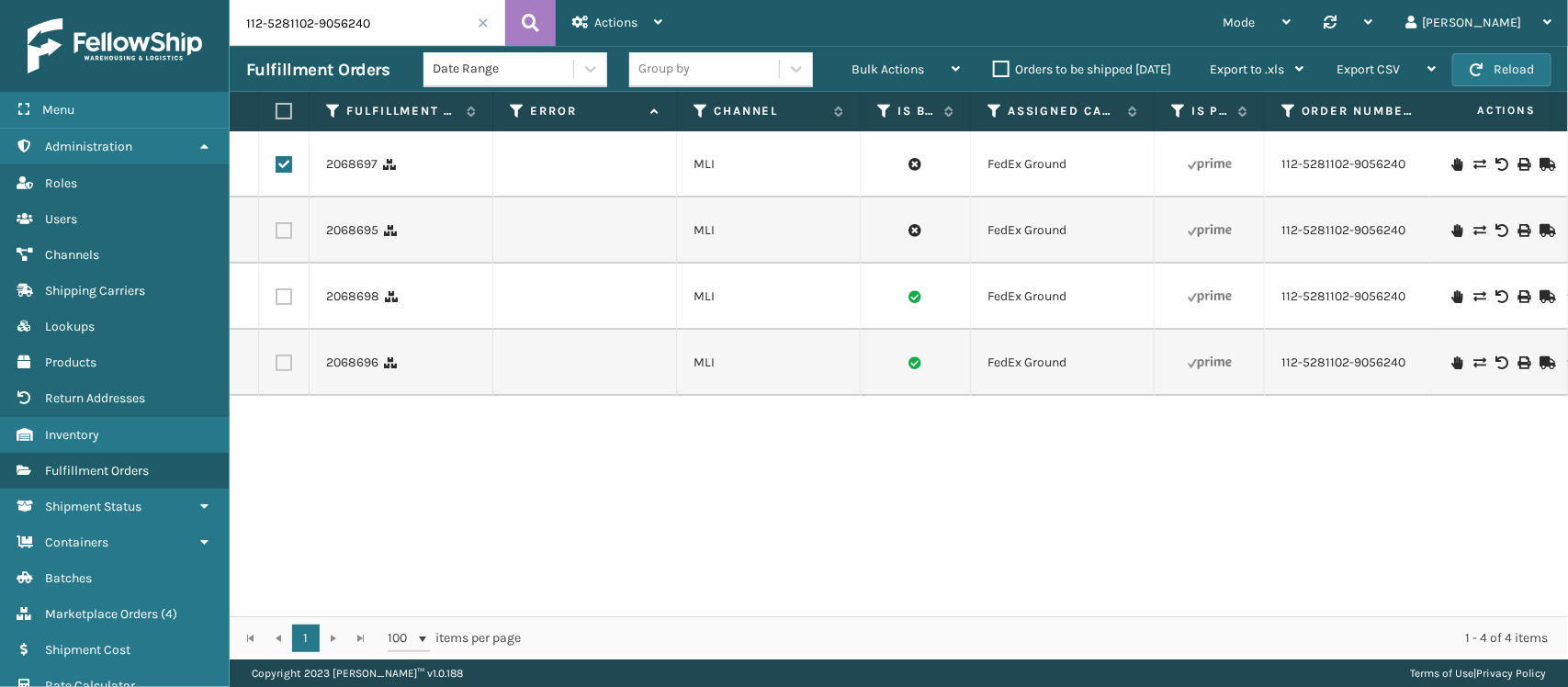
click at [284, 234] on label at bounding box center [283, 230] width 17 height 17
click at [277, 234] on input "checkbox" at bounding box center [276, 228] width 1 height 12
checkbox input "true"
click at [908, 80] on div "Bulk Actions" at bounding box center [905, 70] width 109 height 46
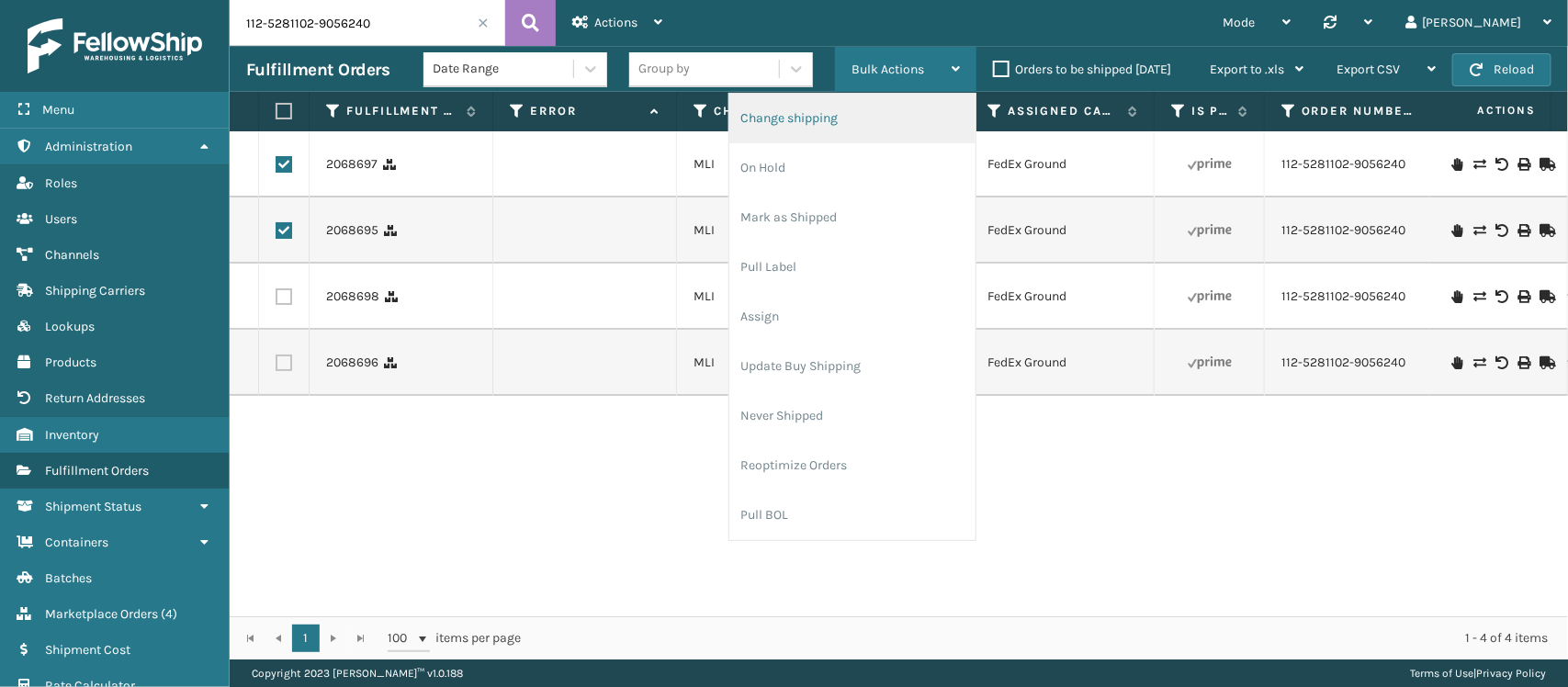
click at [845, 118] on li "Change shipping" at bounding box center [852, 119] width 246 height 50
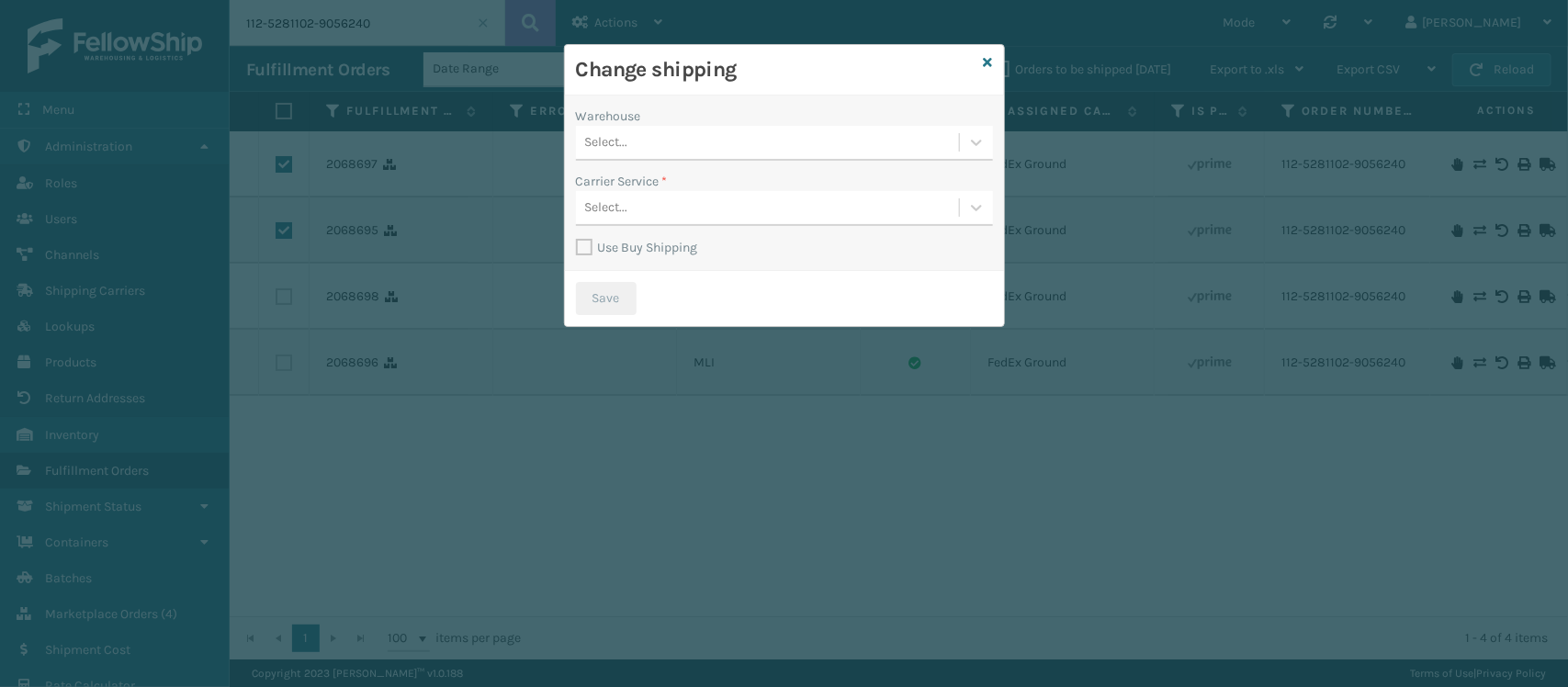
click at [761, 140] on div "Select..." at bounding box center [767, 142] width 383 height 30
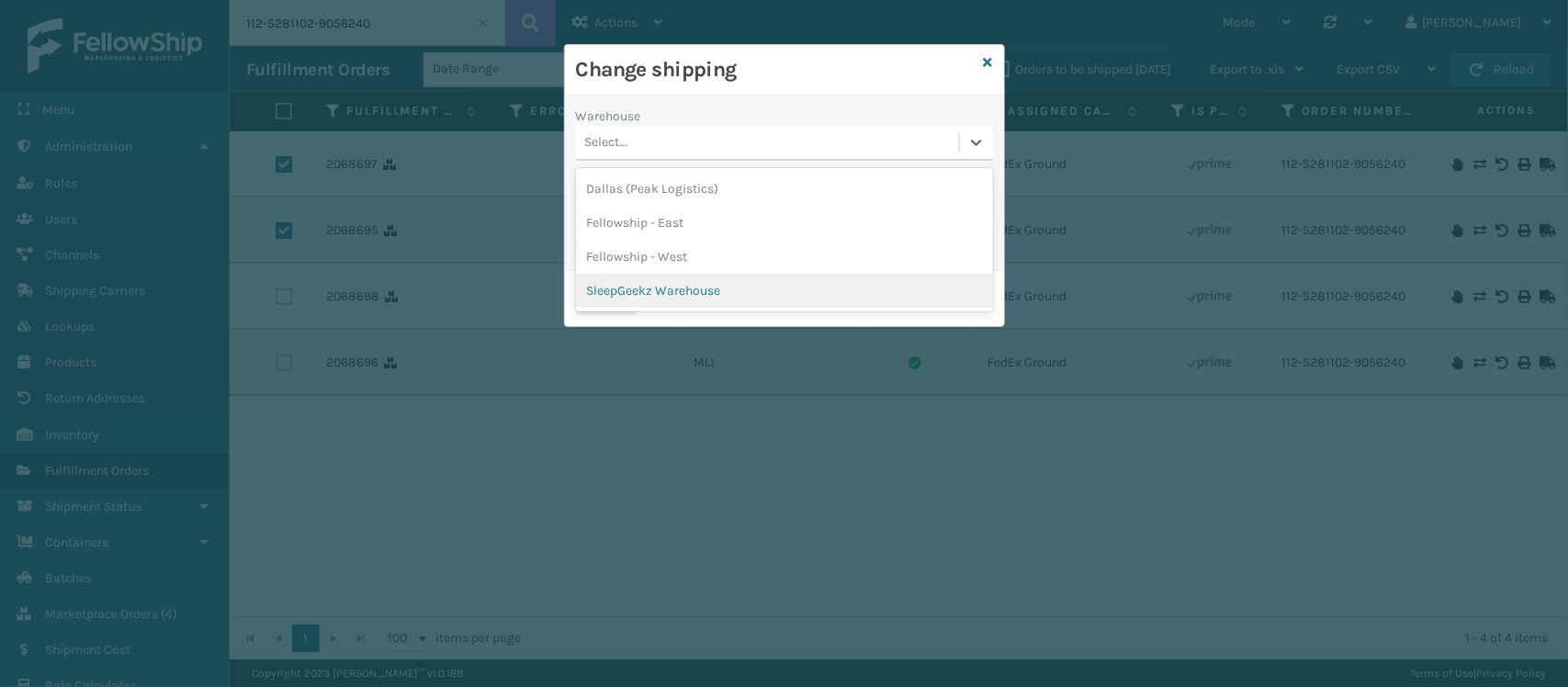
click at [715, 276] on div "SleepGeekz Warehouse" at bounding box center [784, 290] width 417 height 34
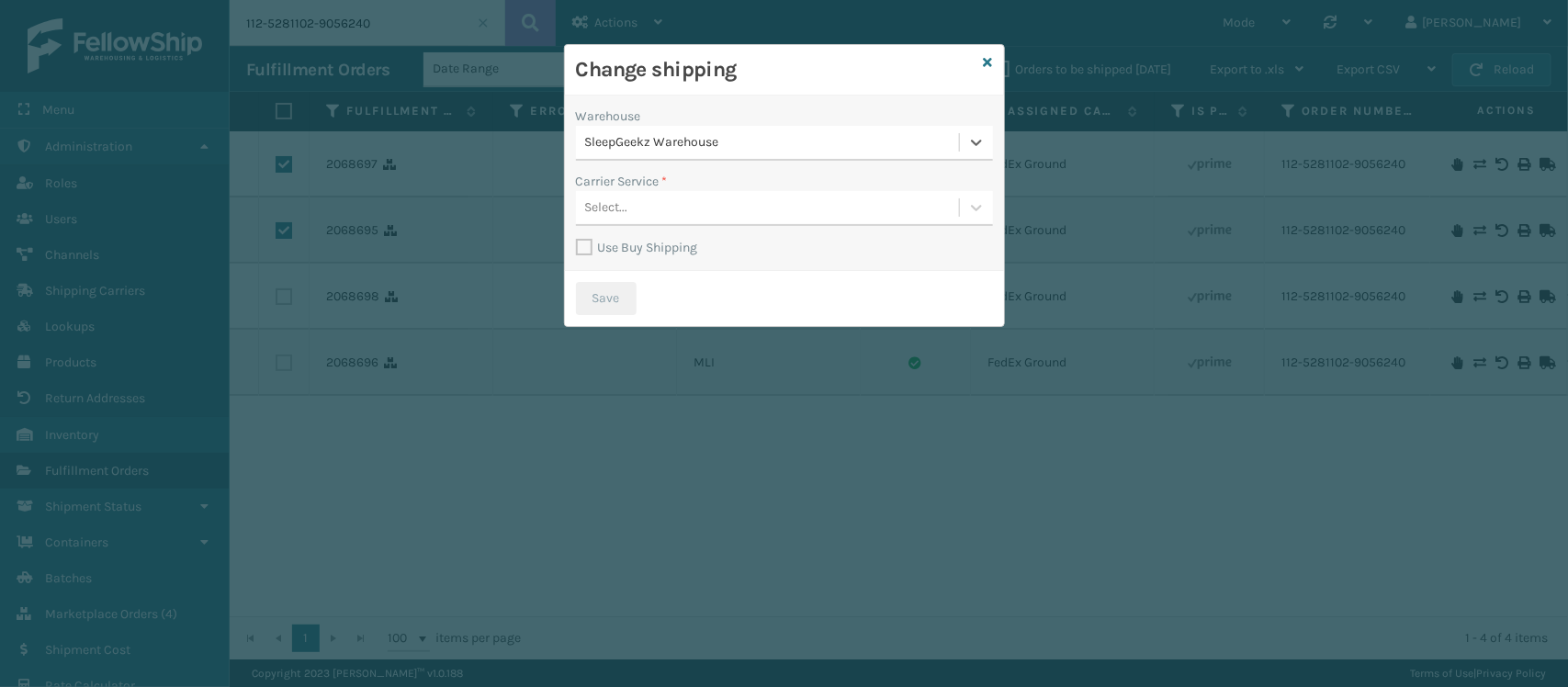
click at [724, 213] on div "Select..." at bounding box center [767, 208] width 383 height 30
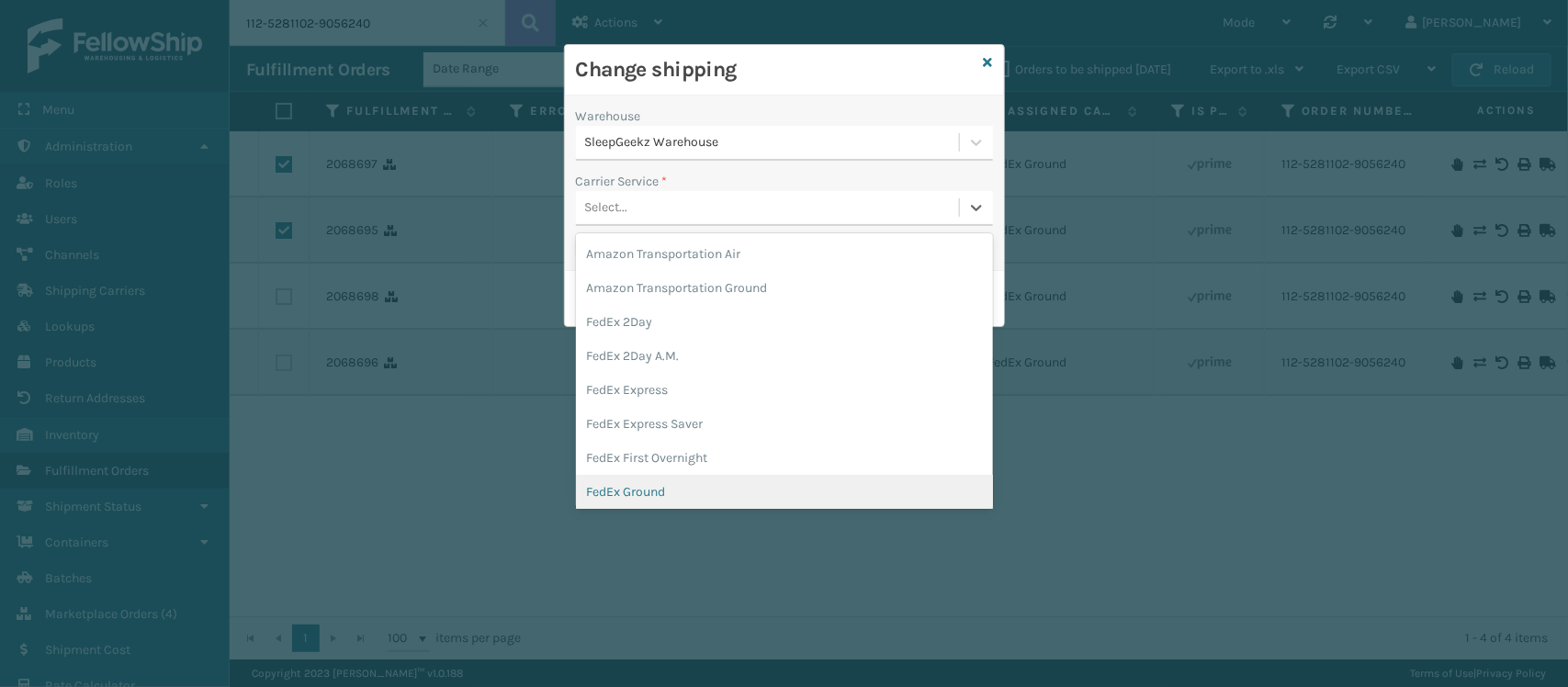
click at [723, 474] on div "FedEx Ground" at bounding box center [784, 491] width 417 height 34
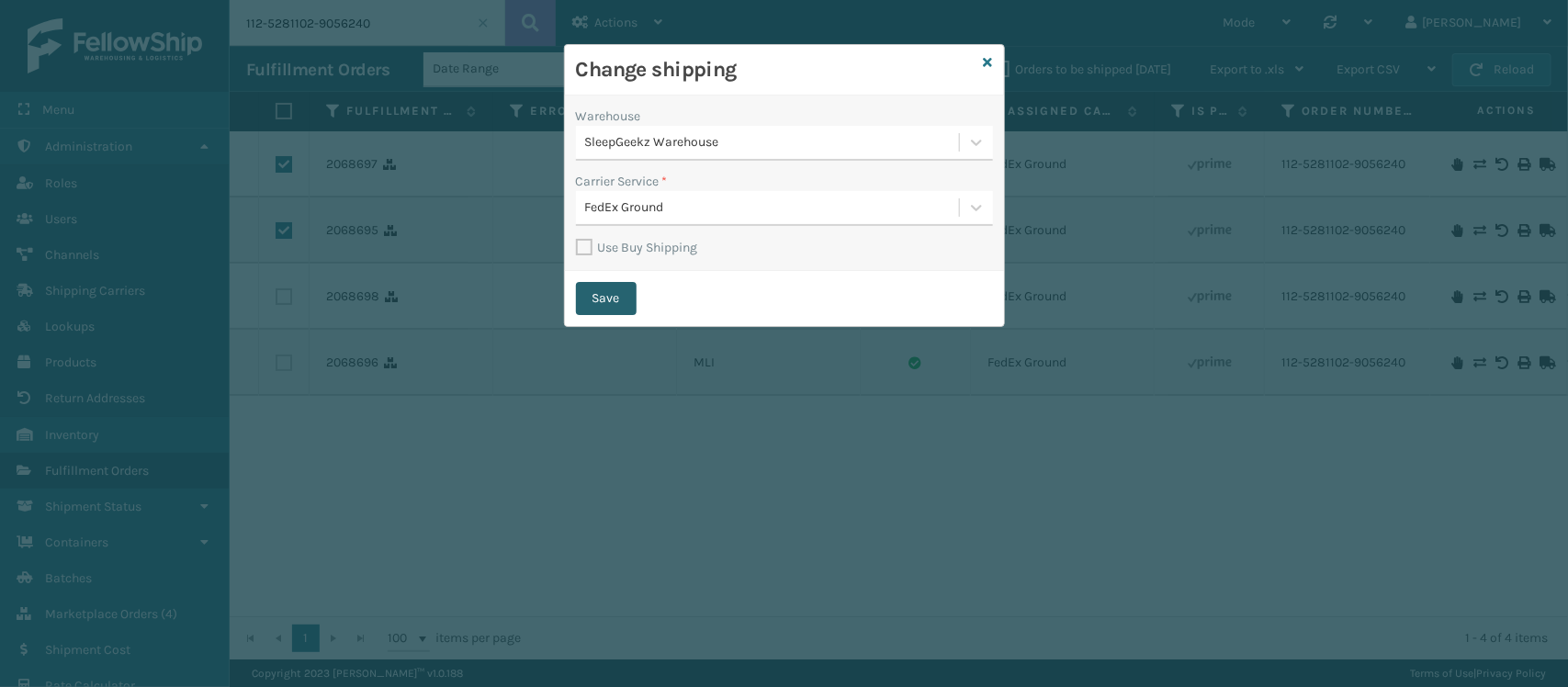
click at [617, 308] on button "Save" at bounding box center [606, 299] width 61 height 33
checkbox input "false"
